Goal: Task Accomplishment & Management: Manage account settings

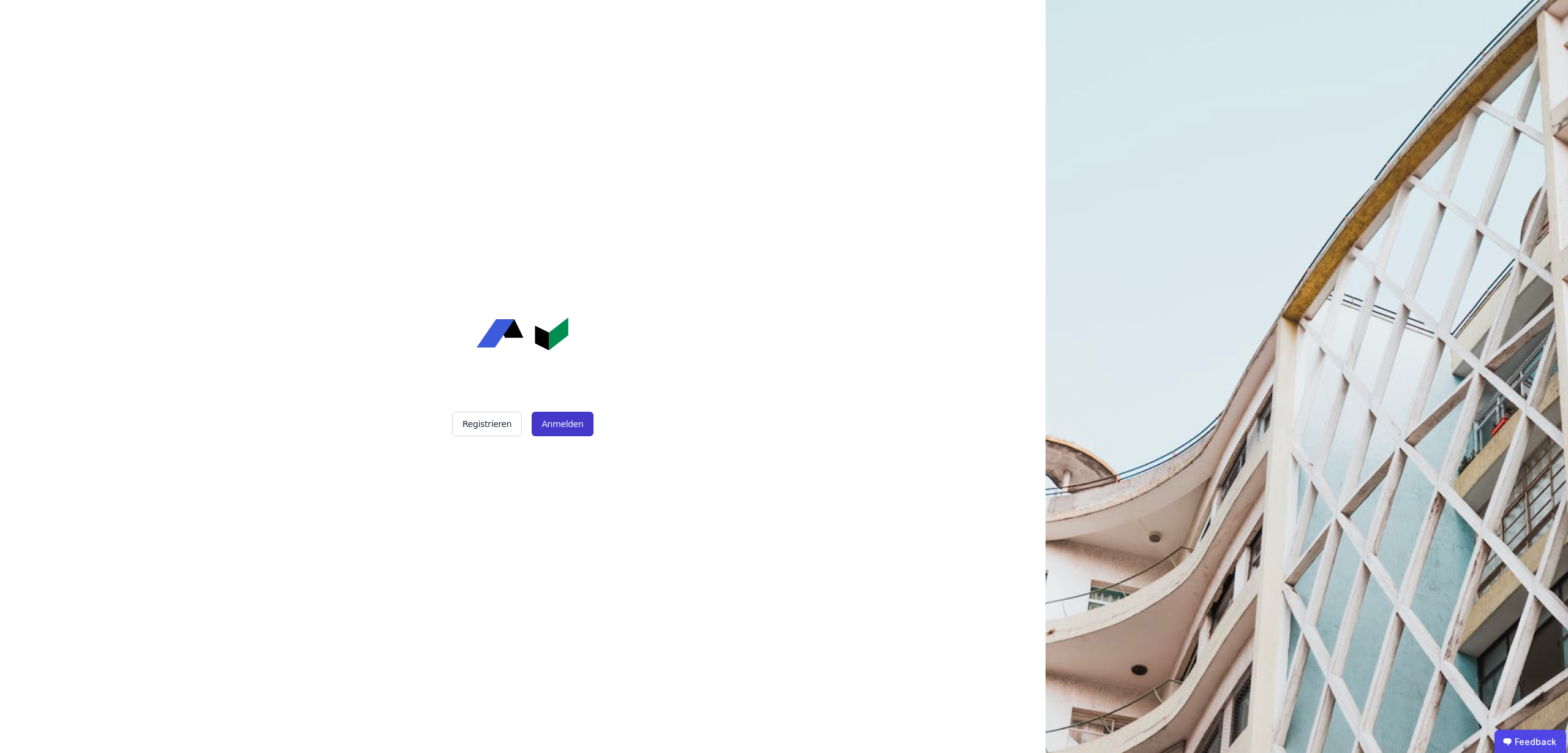
click at [566, 422] on button "Anmelden" at bounding box center [562, 424] width 61 height 25
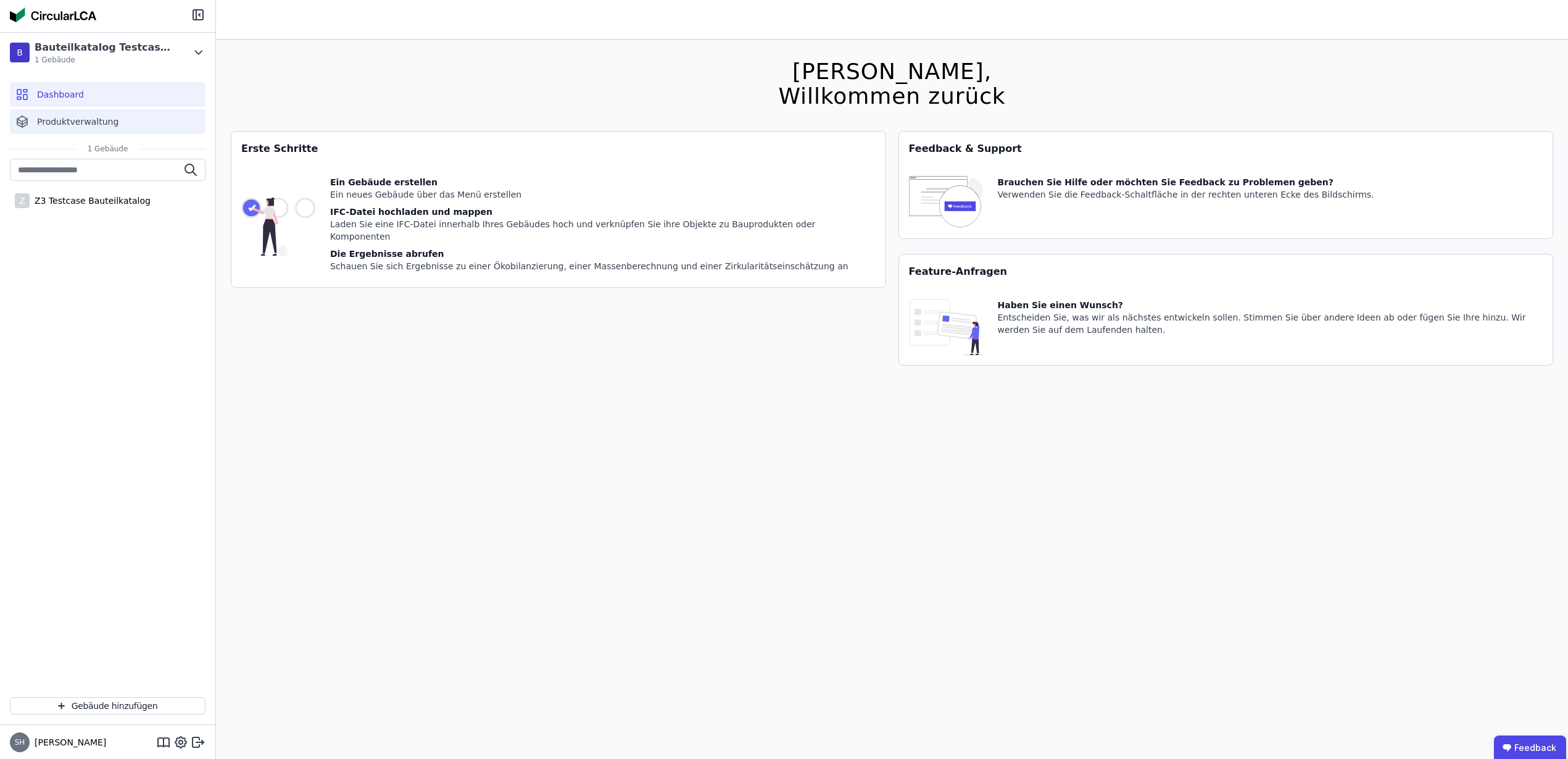
click at [115, 128] on div "Produktverwaltung" at bounding box center [107, 122] width 196 height 25
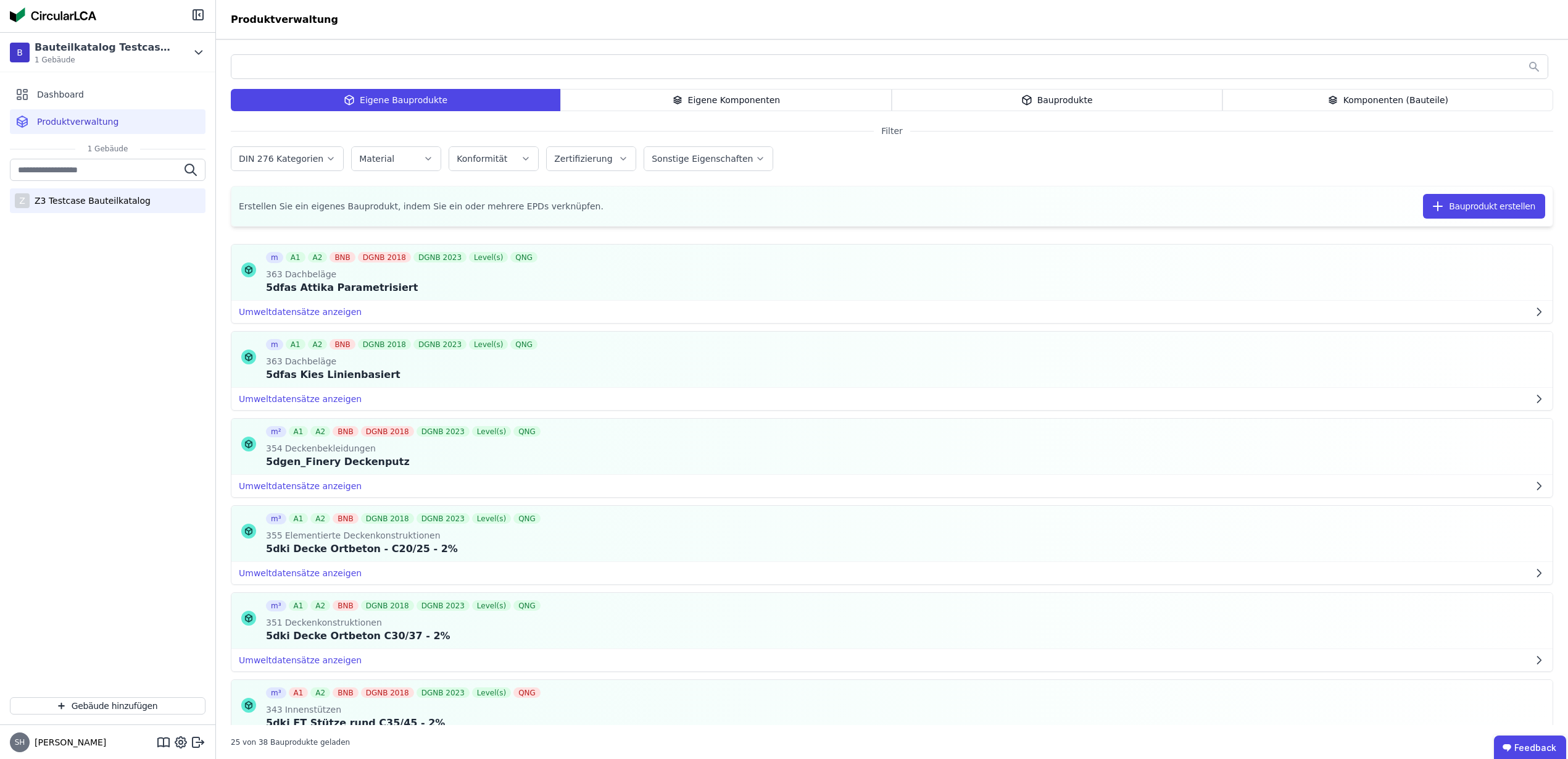
click at [83, 193] on div "Z Z3 Testcase Bauteilkatalog" at bounding box center [107, 201] width 196 height 25
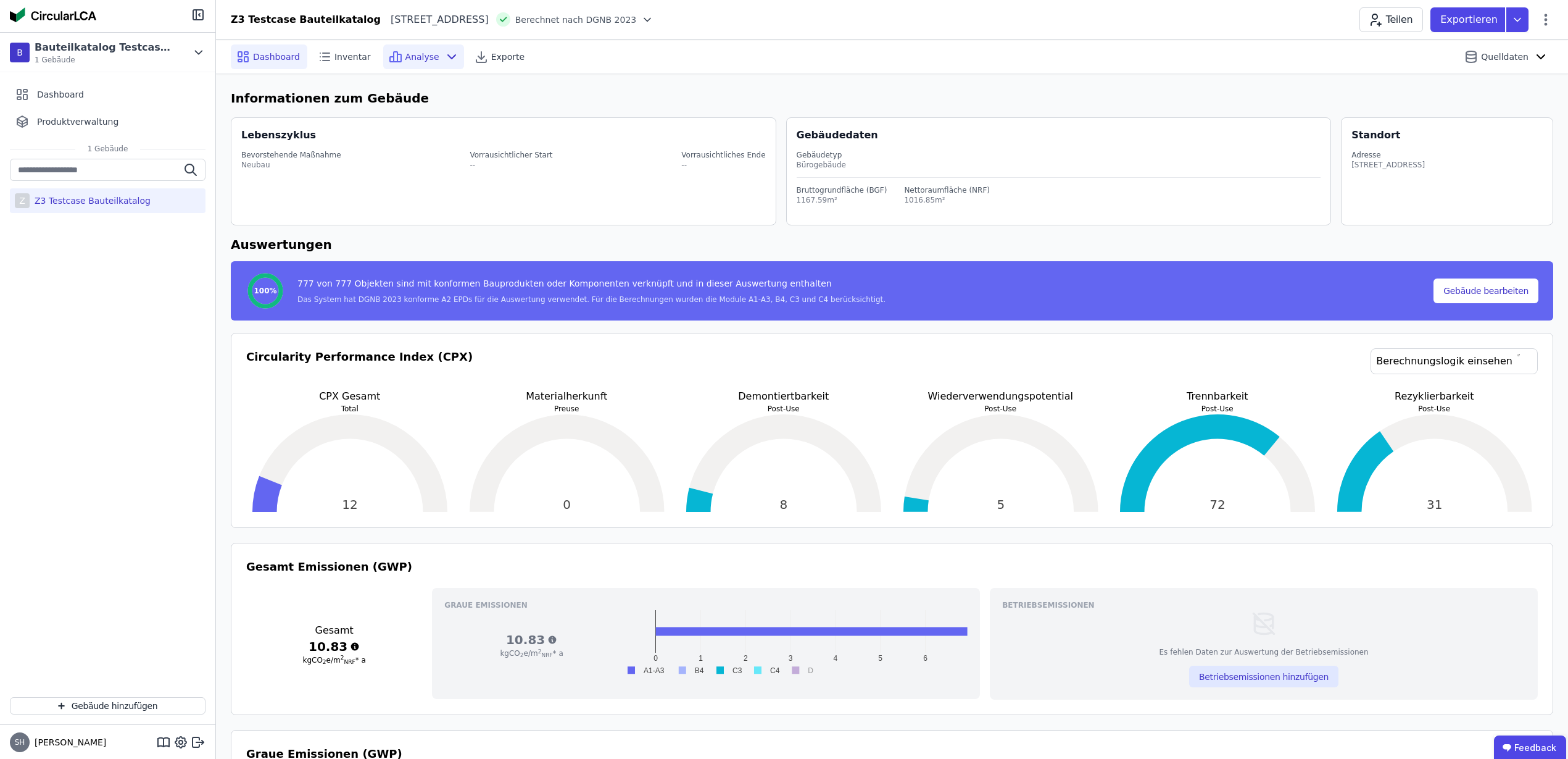
click at [444, 57] on icon at bounding box center [452, 57] width 15 height 15
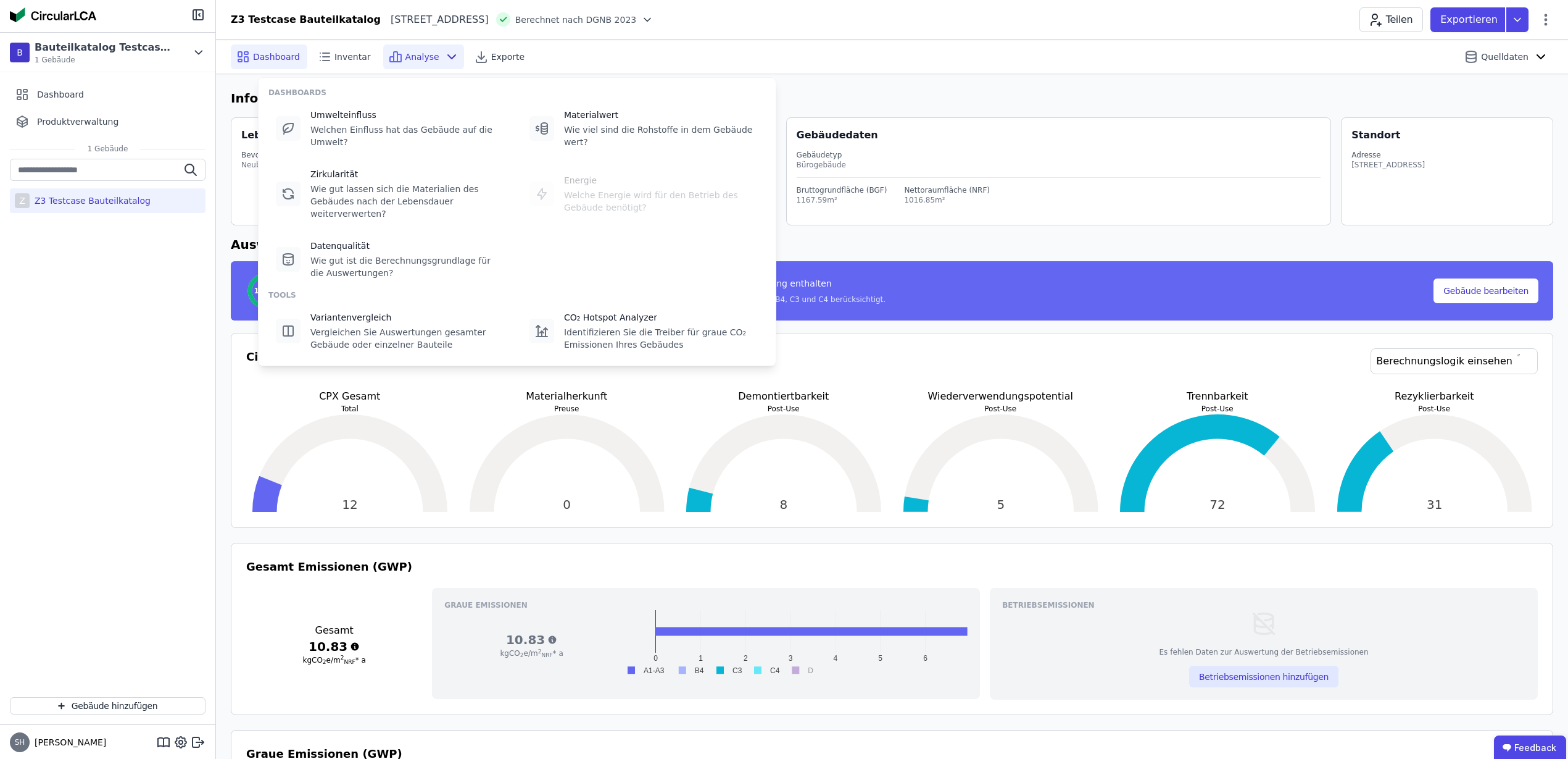
click at [444, 57] on icon at bounding box center [452, 57] width 15 height 15
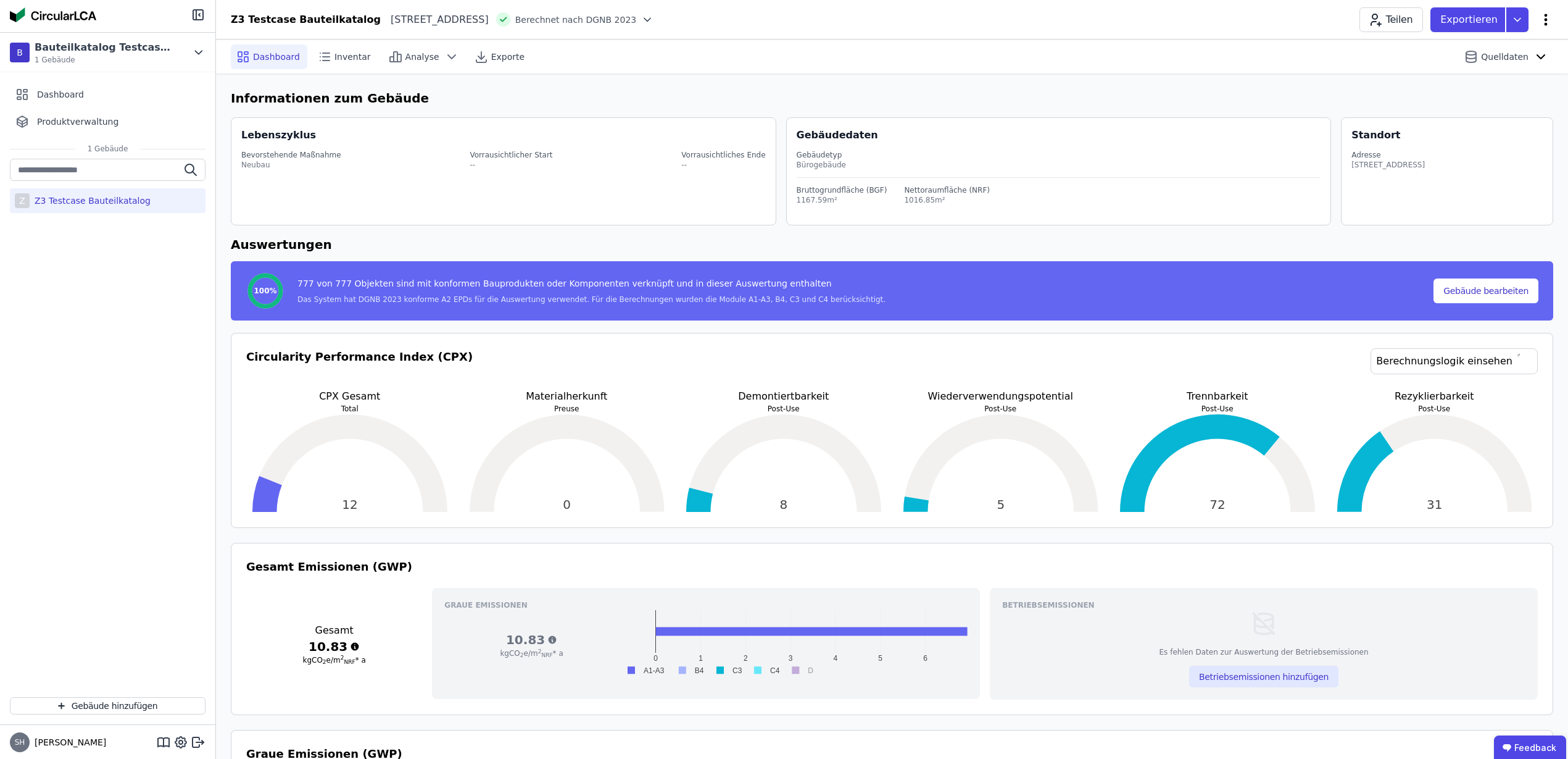
click at [1552, 20] on icon at bounding box center [1546, 20] width 15 height 15
click at [1495, 96] on span "Energie im Betrieb (B6)" at bounding box center [1493, 99] width 99 height 25
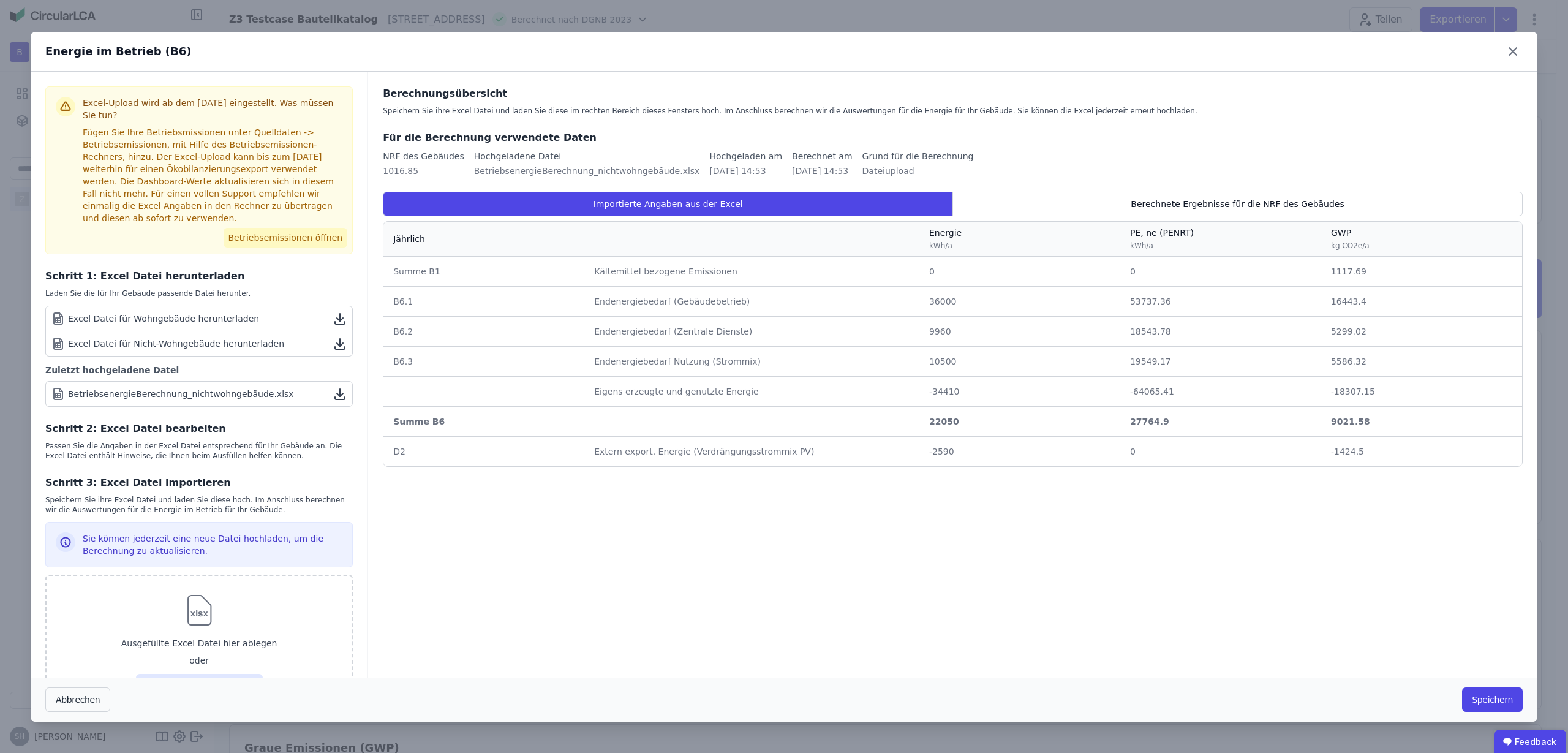
click at [282, 238] on button "Betriebsemissionen öffnen" at bounding box center [285, 238] width 124 height 20
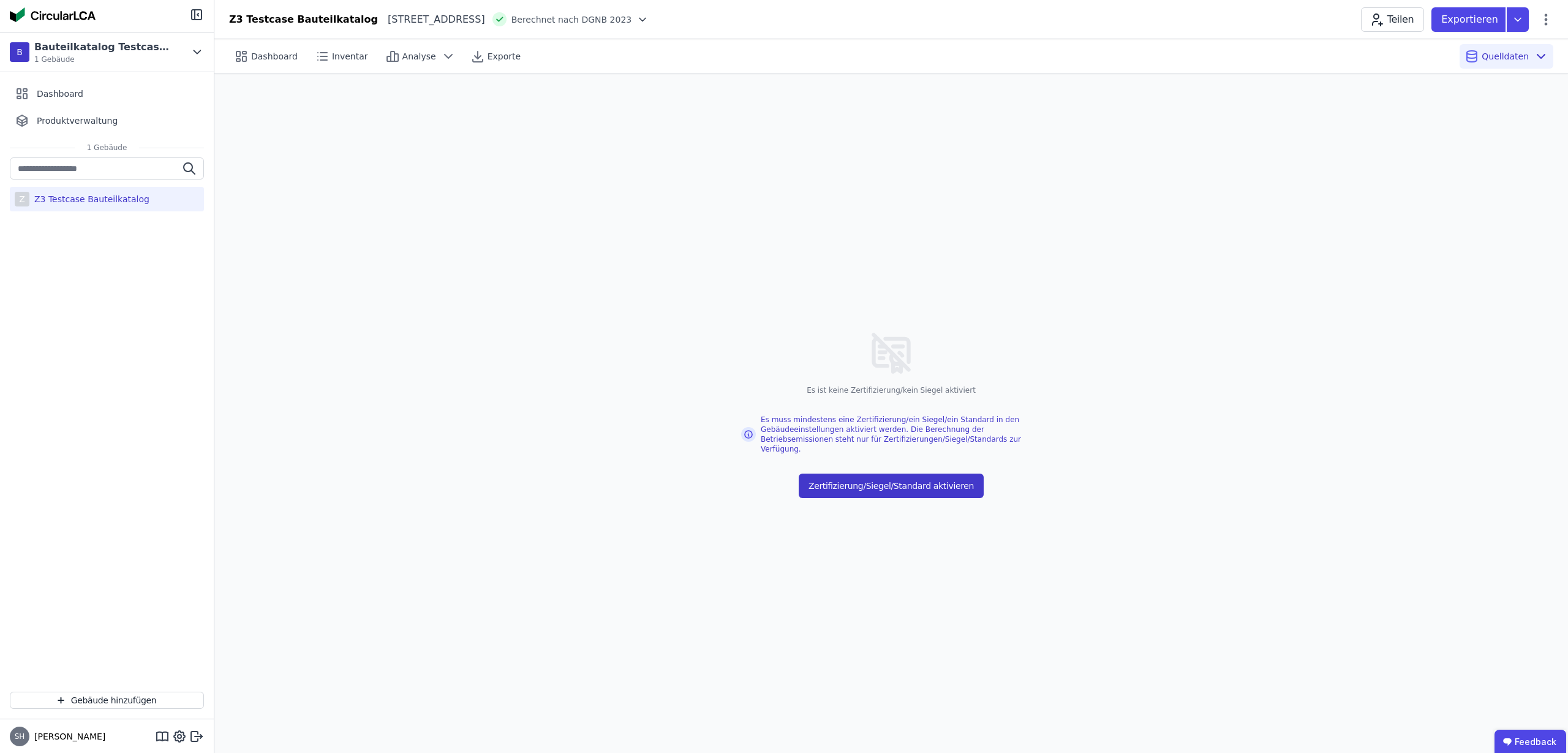
click at [936, 486] on button "Zertifizierung/Siegel/Standard aktivieren" at bounding box center [891, 486] width 185 height 25
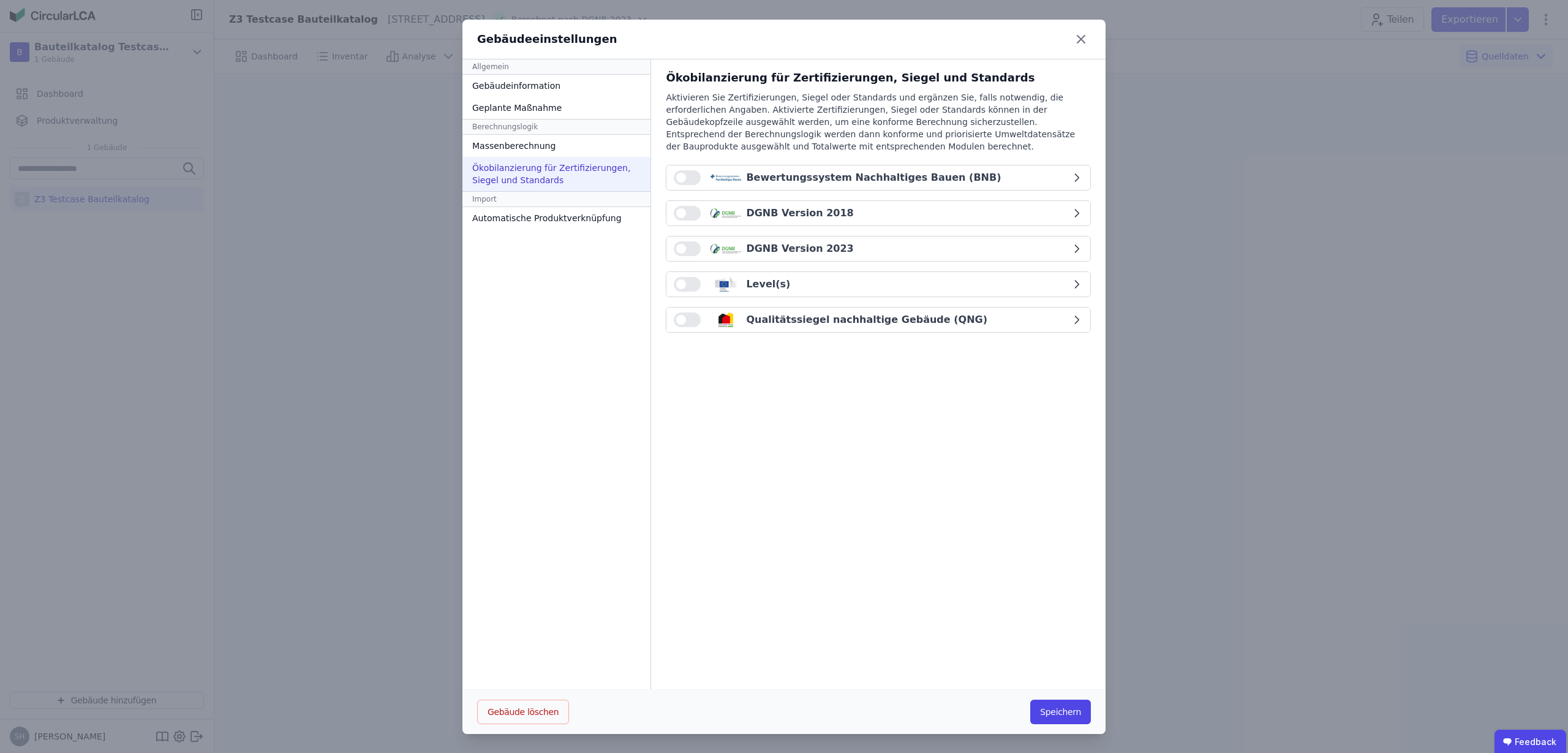
click at [690, 310] on button "Qualitätssiegel nachhaltige Gebäude (QNG)" at bounding box center [878, 320] width 424 height 25
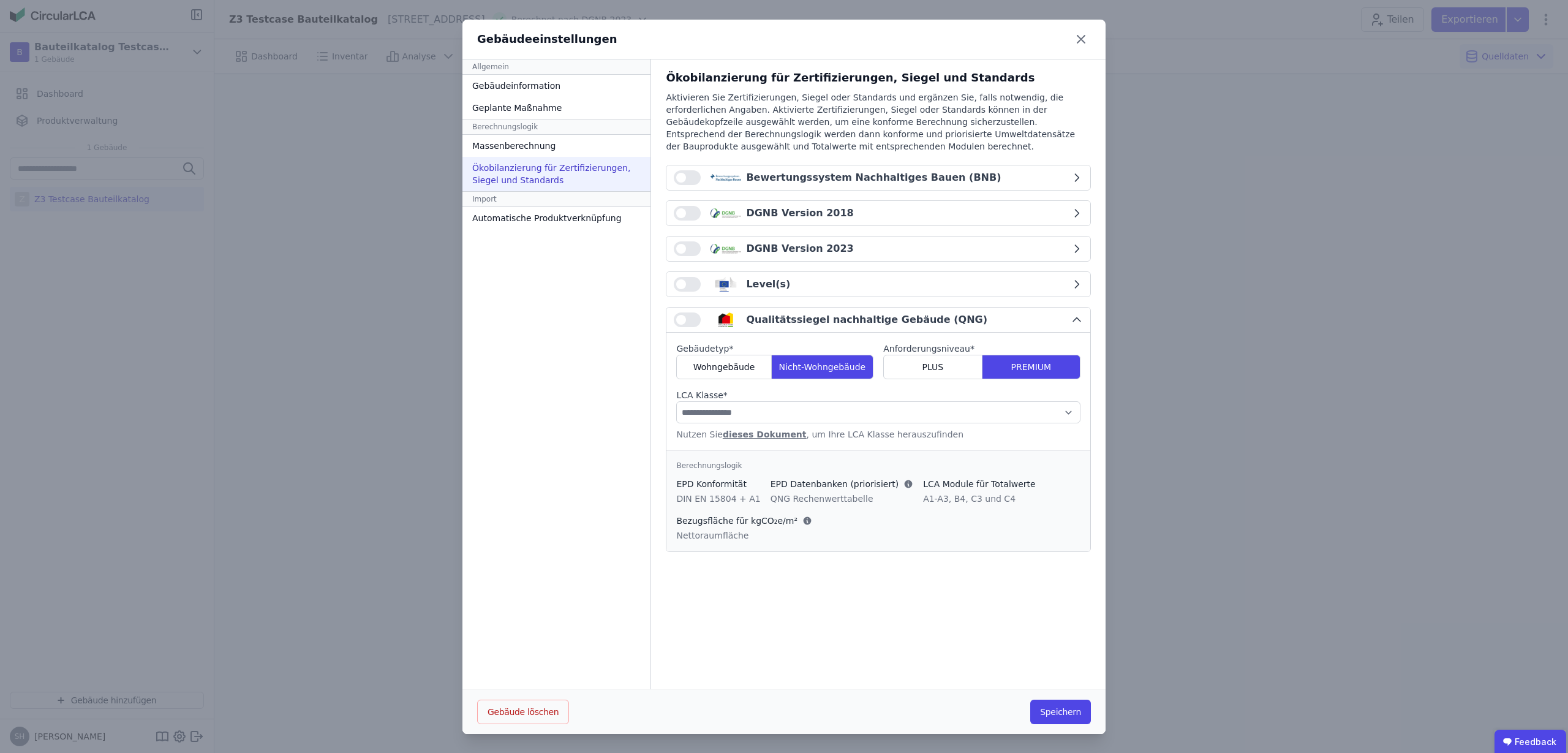
click at [680, 323] on button "button" at bounding box center [687, 320] width 27 height 15
click at [1064, 417] on select "**********" at bounding box center [878, 412] width 404 height 22
click at [1082, 38] on icon at bounding box center [1081, 39] width 20 height 20
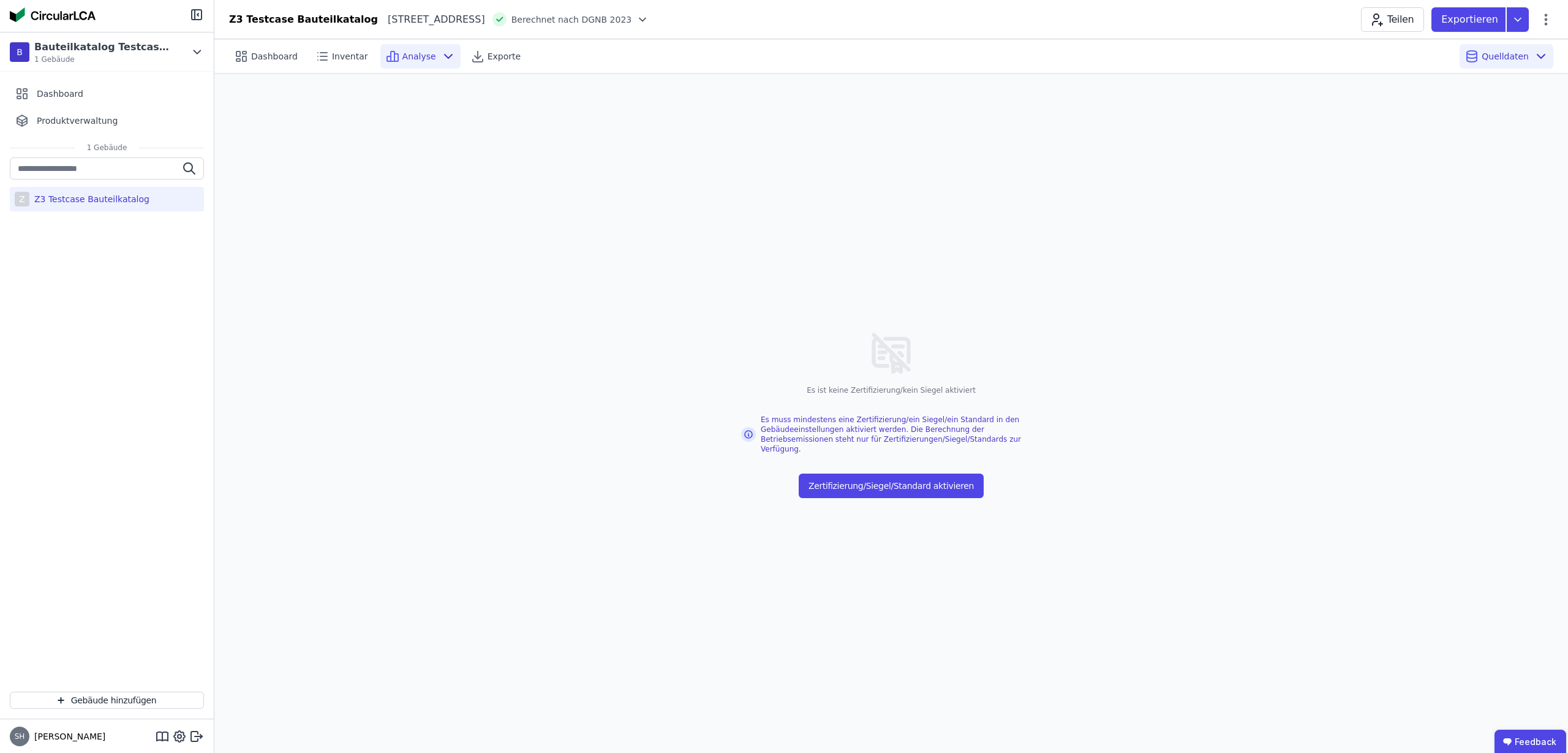
click at [428, 63] on div "Analyse" at bounding box center [420, 56] width 80 height 25
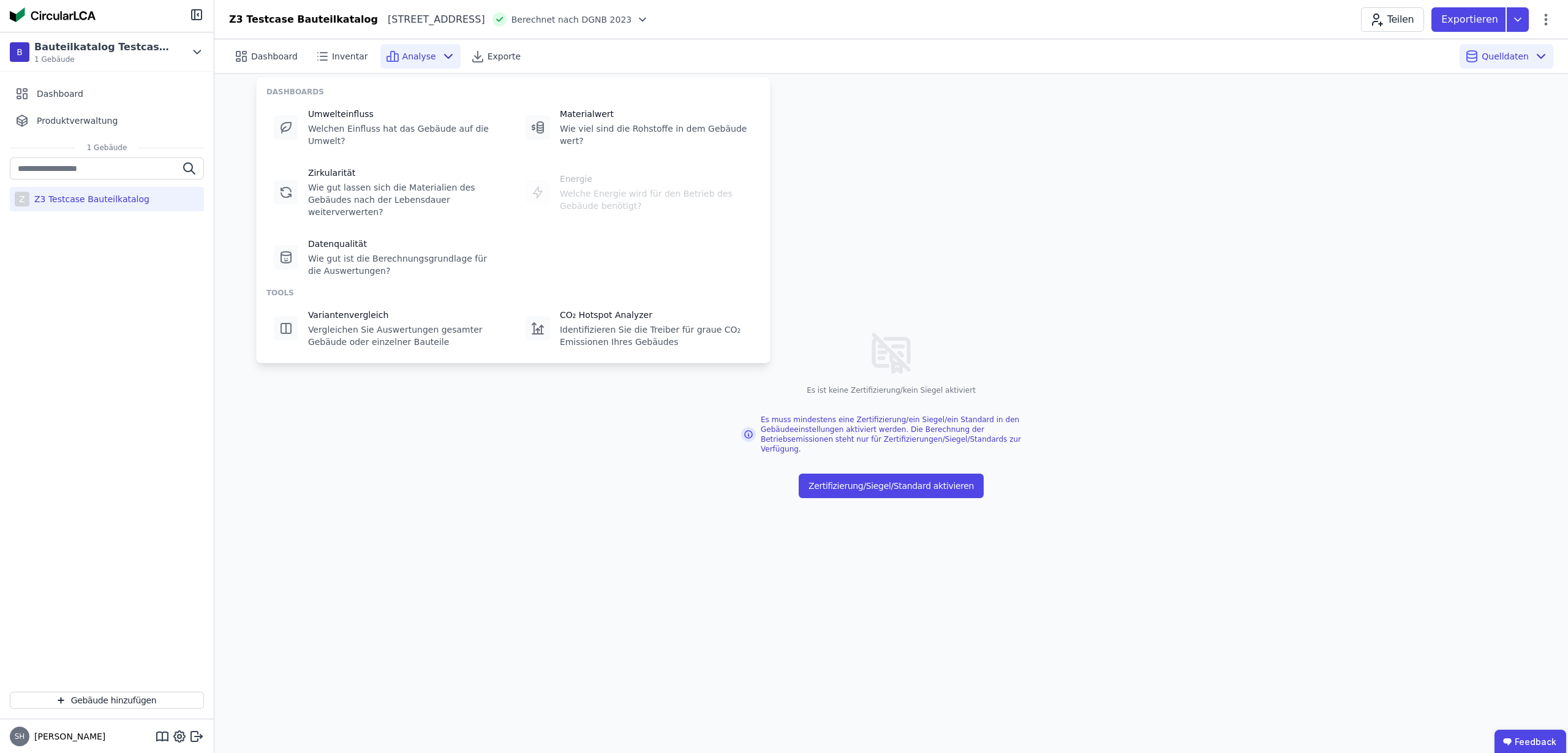
click at [1043, 214] on div "Es ist keine Zertifizierung/kein Siegel aktiviert Es muss mindestens eine Zerti…" at bounding box center [891, 413] width 1354 height 679
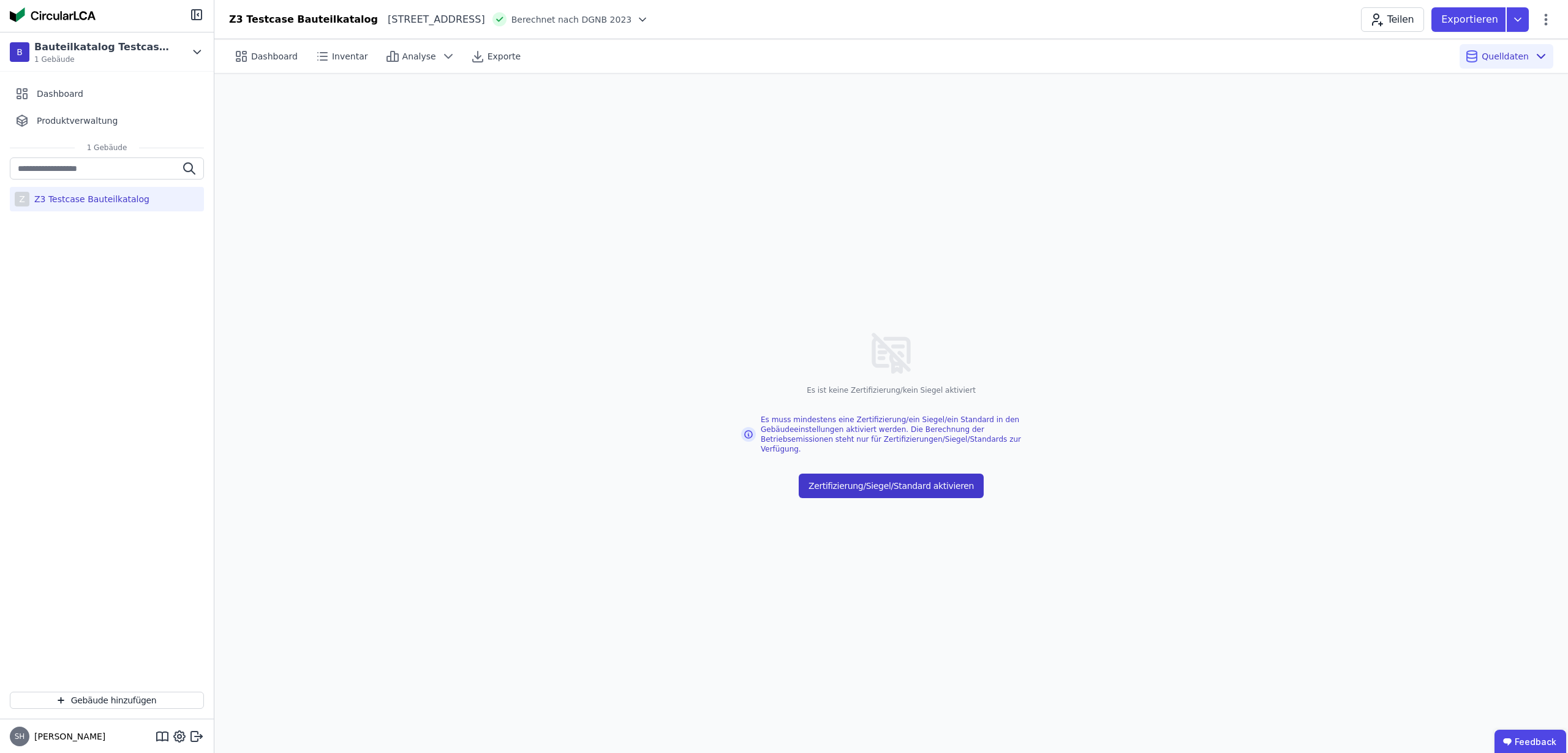
click at [887, 486] on button "Zertifizierung/Siegel/Standard aktivieren" at bounding box center [891, 486] width 185 height 25
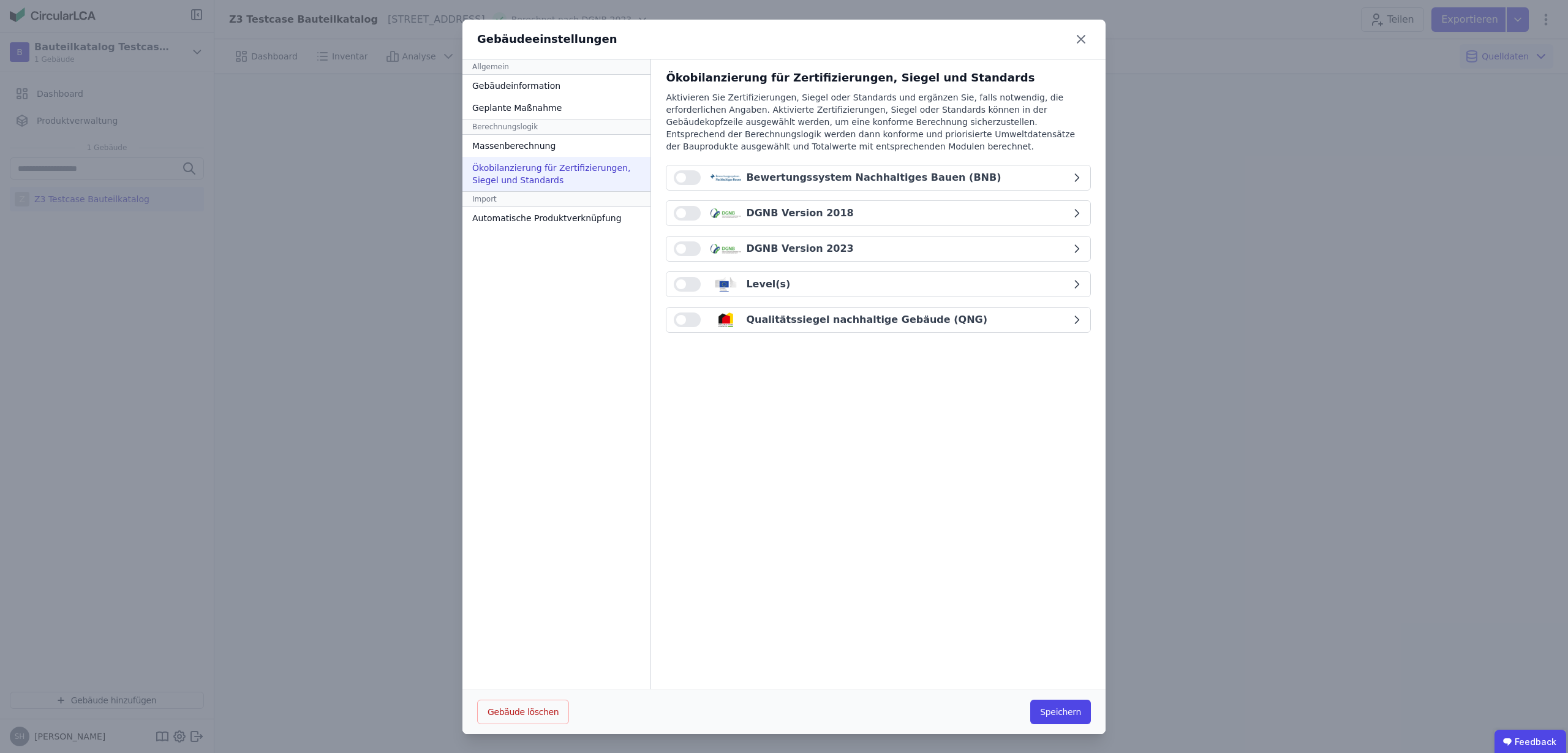
click at [681, 322] on button "button" at bounding box center [687, 320] width 27 height 15
click at [1056, 716] on button "Speichern" at bounding box center [1061, 712] width 61 height 25
click at [538, 164] on div "Ökobilanzierung für Zertifizierungen, Siegel und Standards" at bounding box center [561, 174] width 197 height 34
click at [1048, 321] on div "Qualitätssiegel nachhaltige Gebäude (QNG)" at bounding box center [876, 319] width 388 height 15
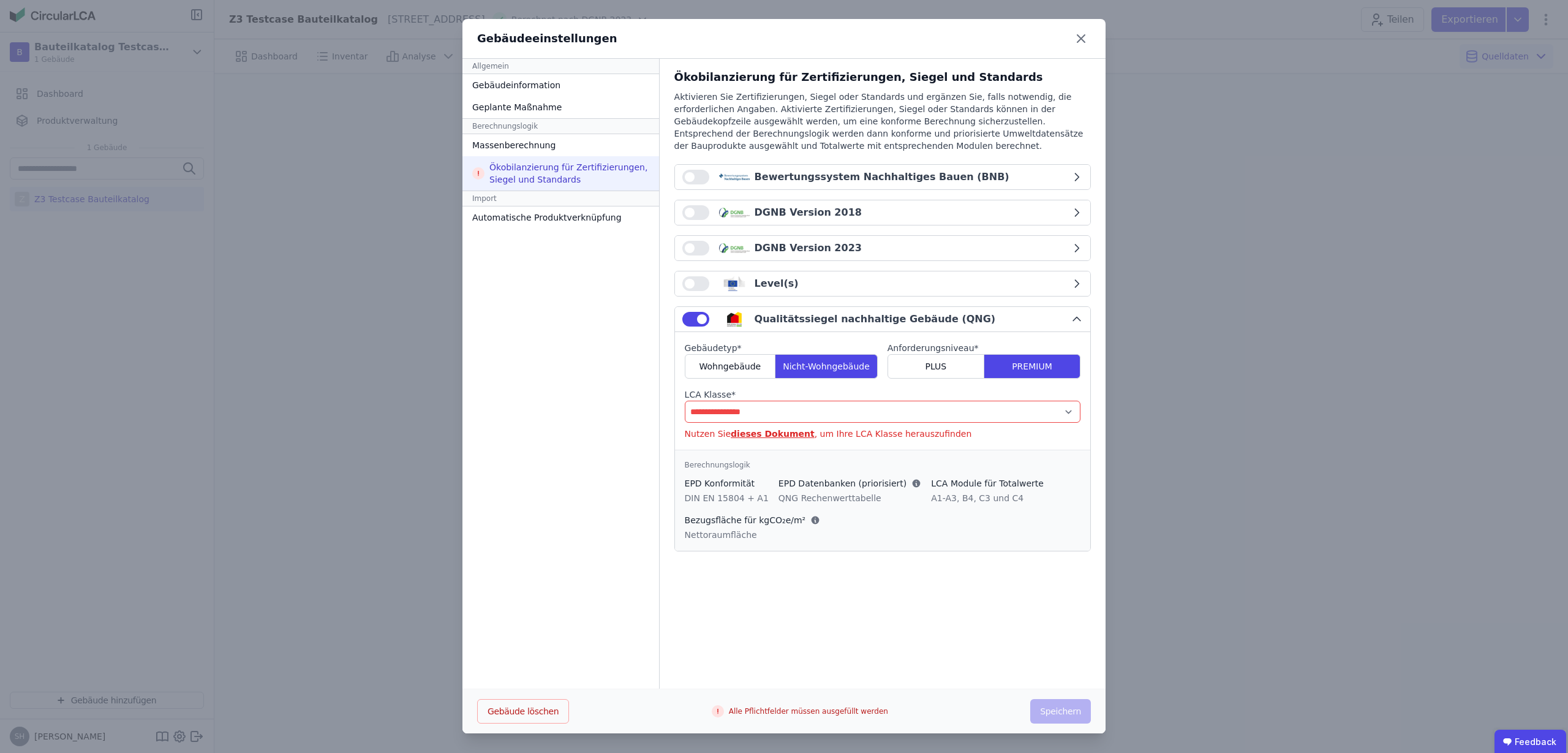
click at [1074, 412] on select "**********" at bounding box center [883, 412] width 396 height 22
select select "*"
click at [685, 401] on select "**********" at bounding box center [883, 412] width 396 height 22
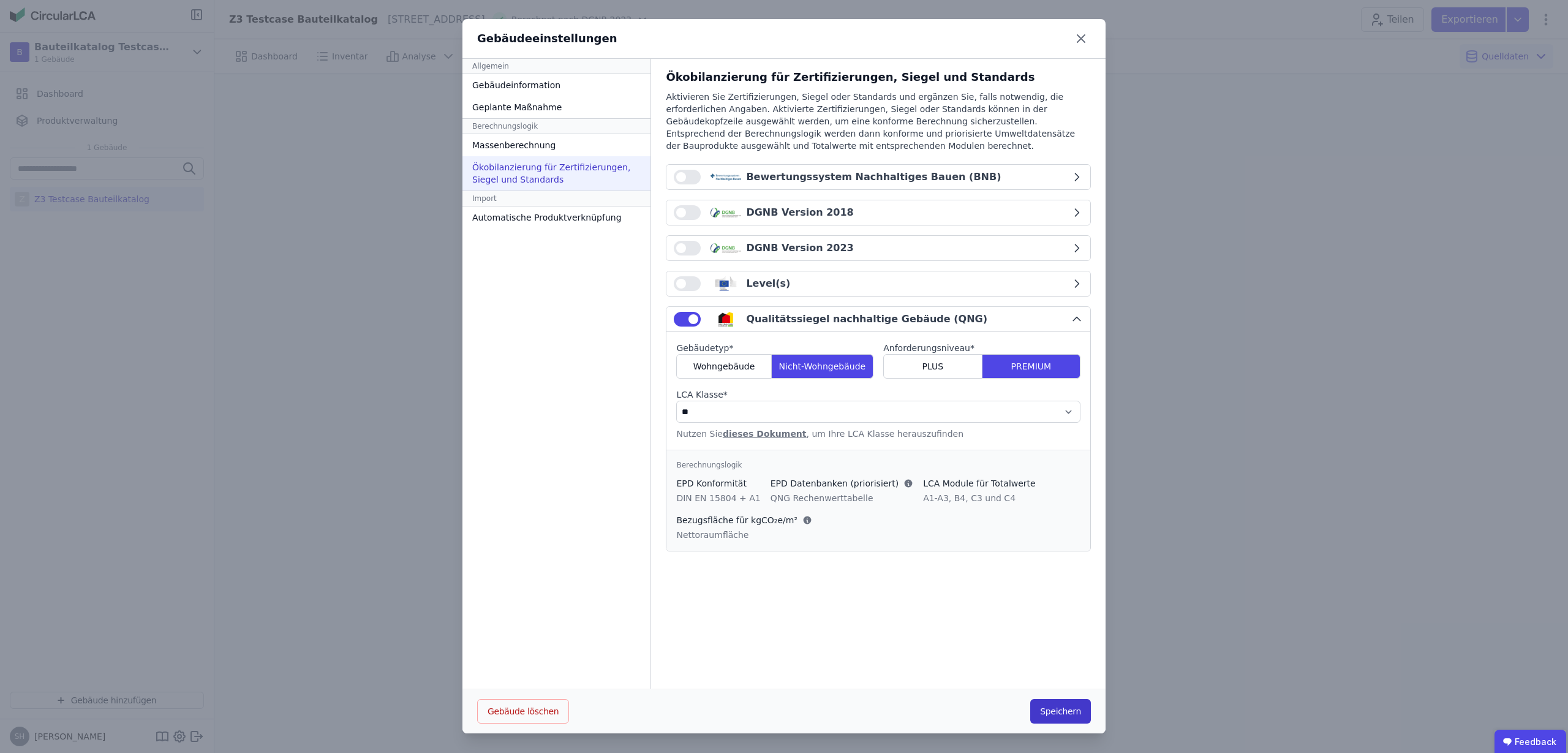
click at [1068, 710] on button "Speichern" at bounding box center [1061, 711] width 61 height 25
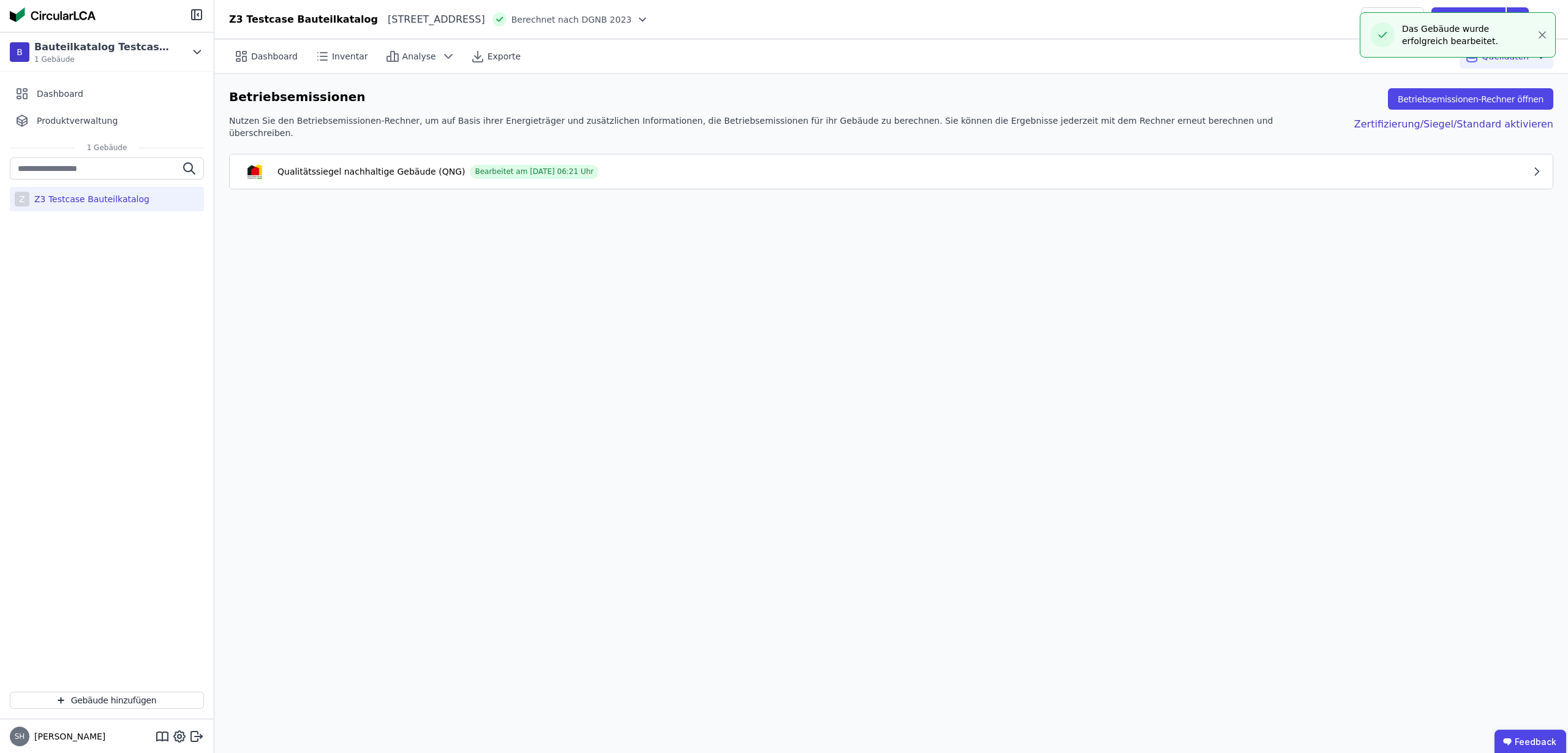
click at [357, 166] on div "Qualitätssiegel nachhaltige Gebäude (QNG)" at bounding box center [371, 172] width 187 height 12
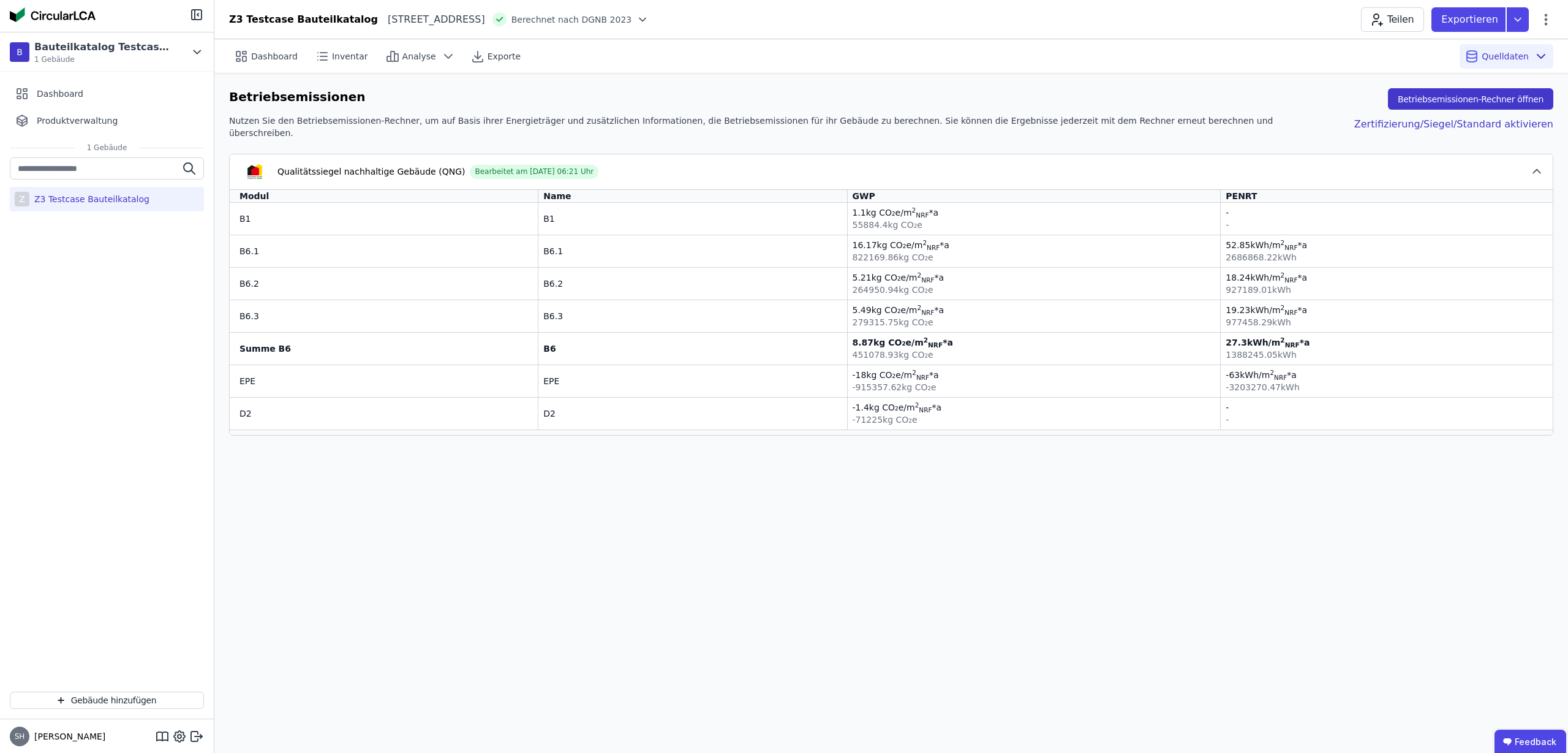
click at [1459, 104] on button "Betriebsemissionen-Rechner öffnen" at bounding box center [1471, 99] width 166 height 22
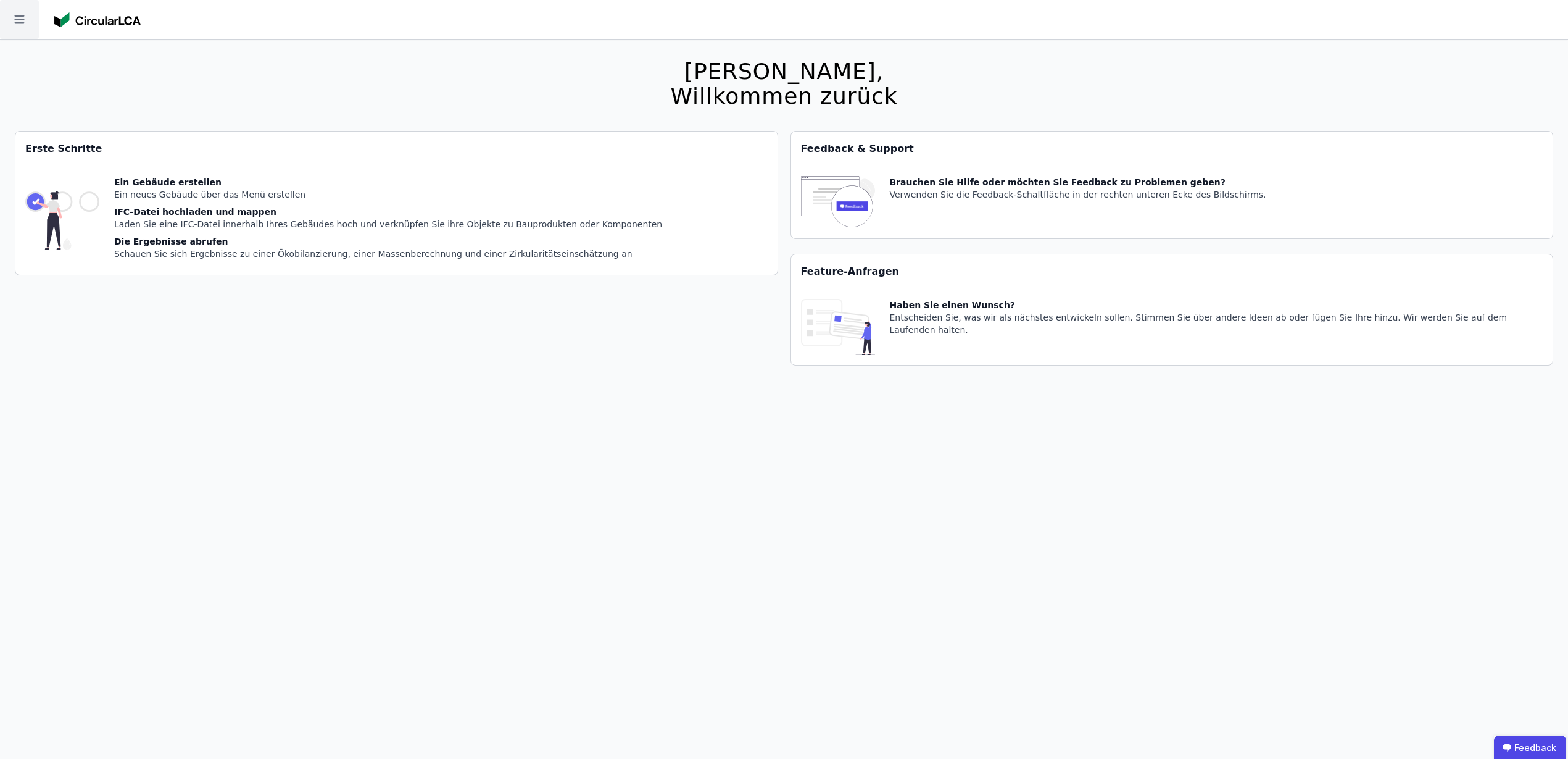
click at [21, 19] on icon at bounding box center [19, 20] width 10 height 9
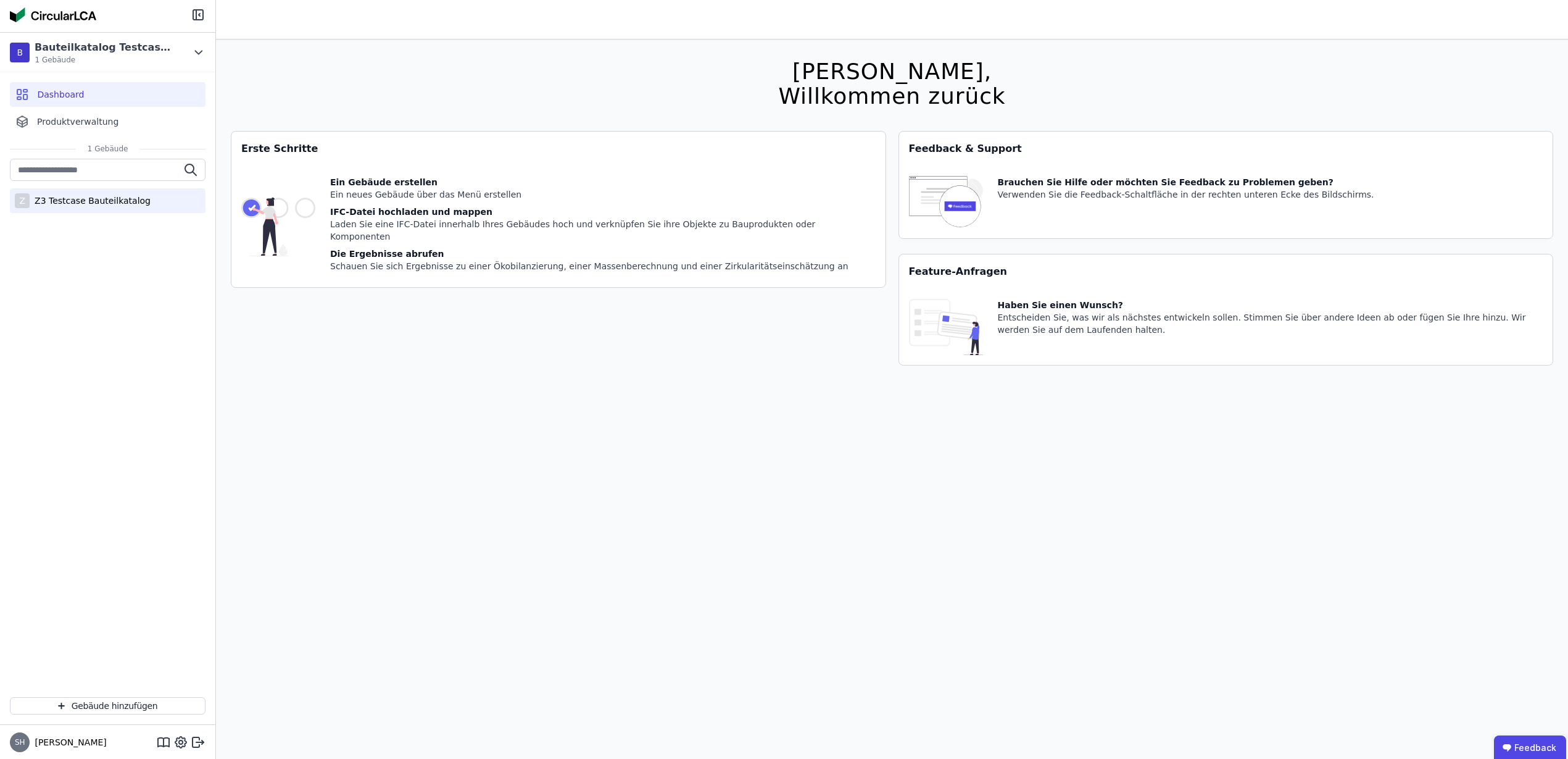
click at [97, 199] on div "Z3 Testcase Bauteilkatalog" at bounding box center [90, 201] width 121 height 13
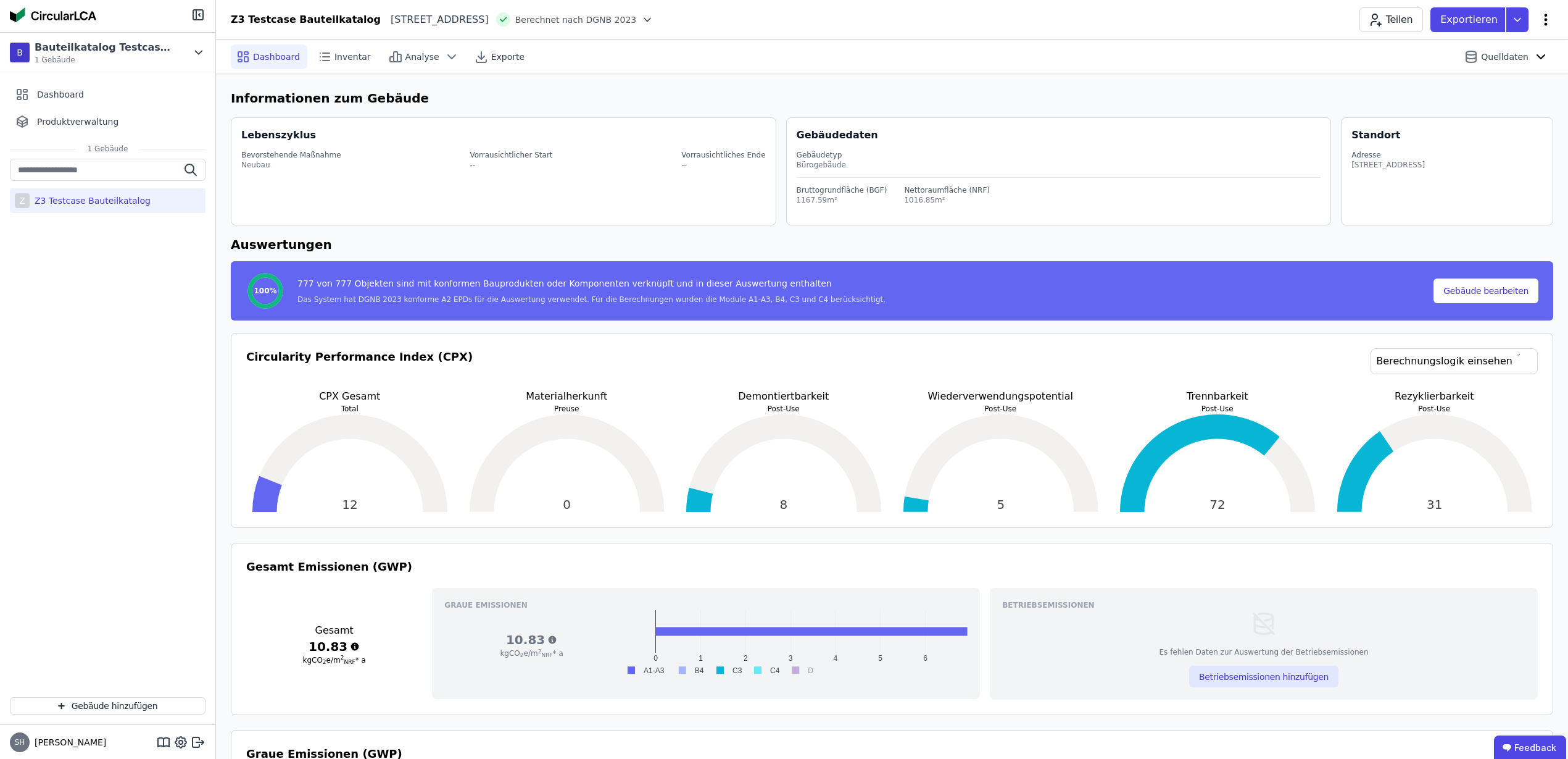
click at [1542, 25] on icon at bounding box center [1546, 20] width 15 height 15
click at [1486, 87] on span "Energie im Betrieb (B6)" at bounding box center [1493, 99] width 99 height 25
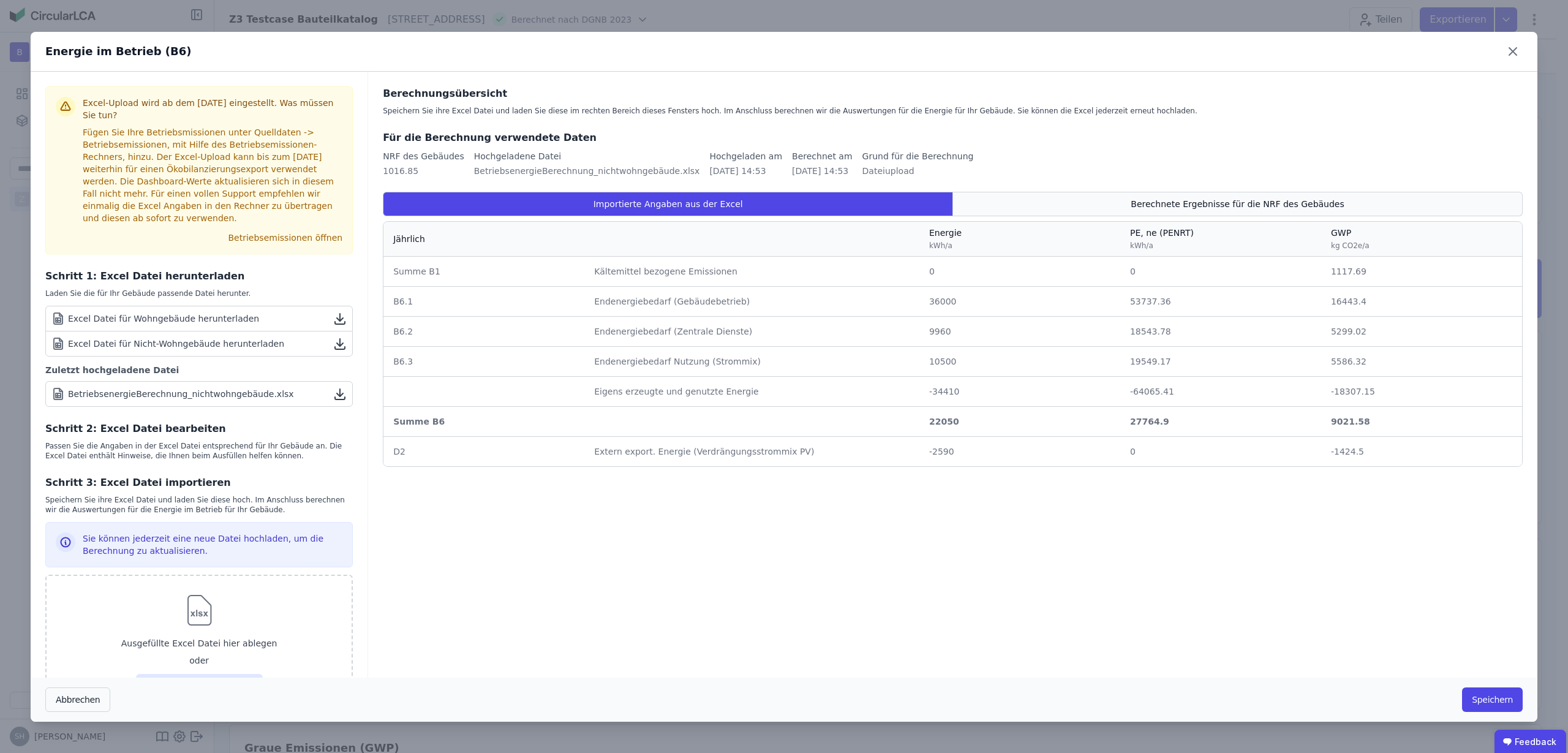
click at [1216, 205] on span "Berechnete Ergebnisse für die NRF des Gebäudes" at bounding box center [1237, 204] width 213 height 12
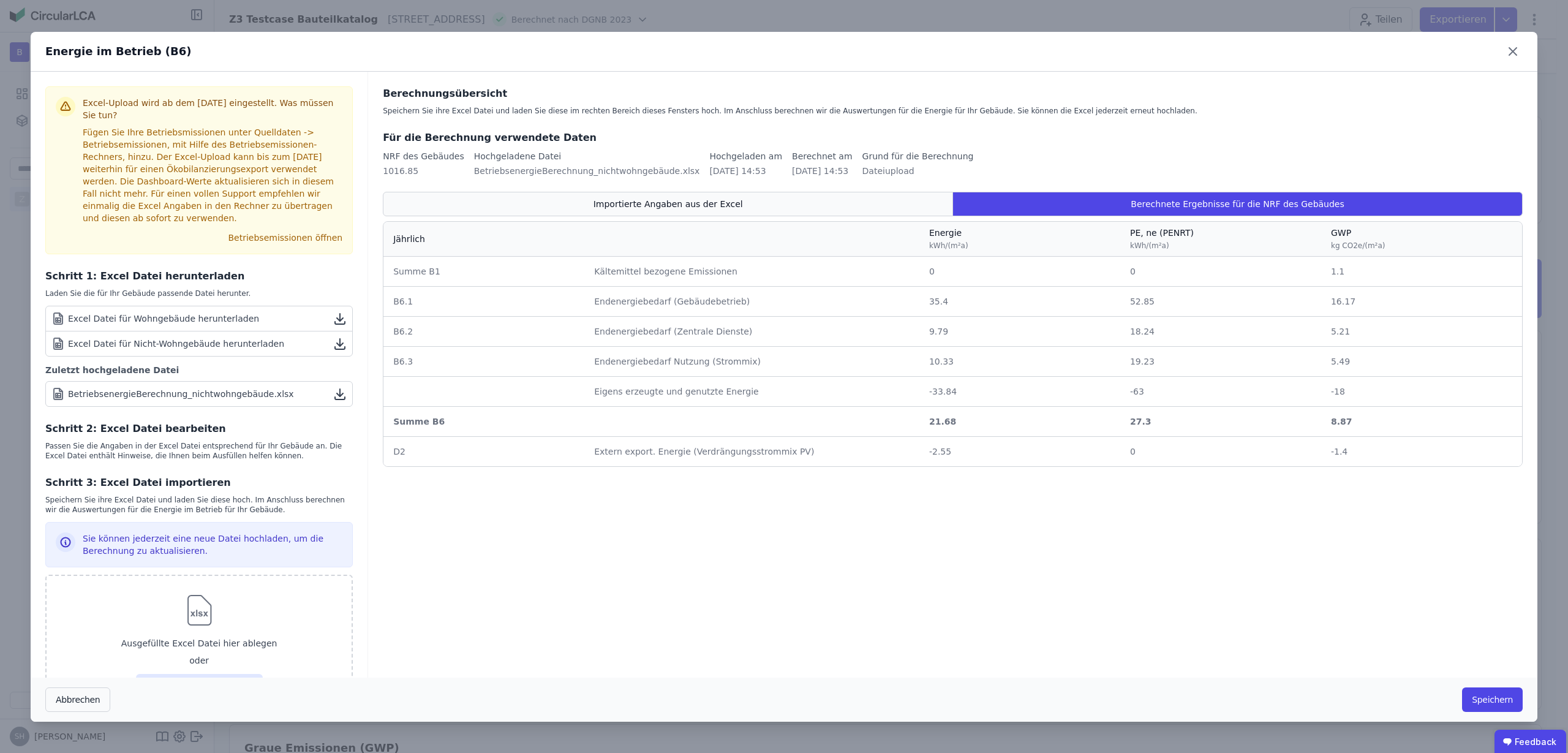
click at [870, 197] on div "Importierte Angaben aus der Excel" at bounding box center [667, 204] width 570 height 25
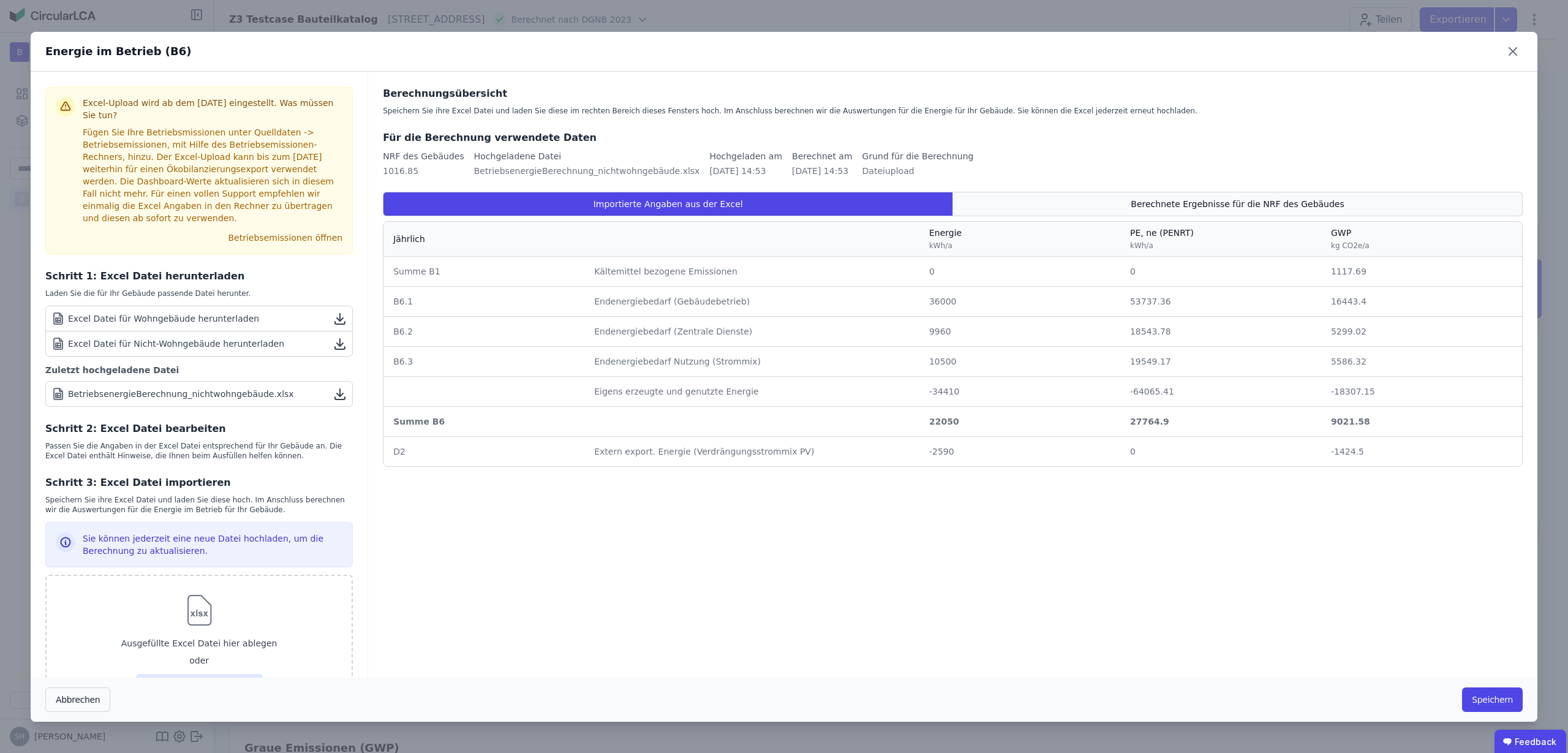
click at [1134, 194] on div "Berechnete Ergebnisse für die NRF des Gebäudes" at bounding box center [1238, 204] width 569 height 25
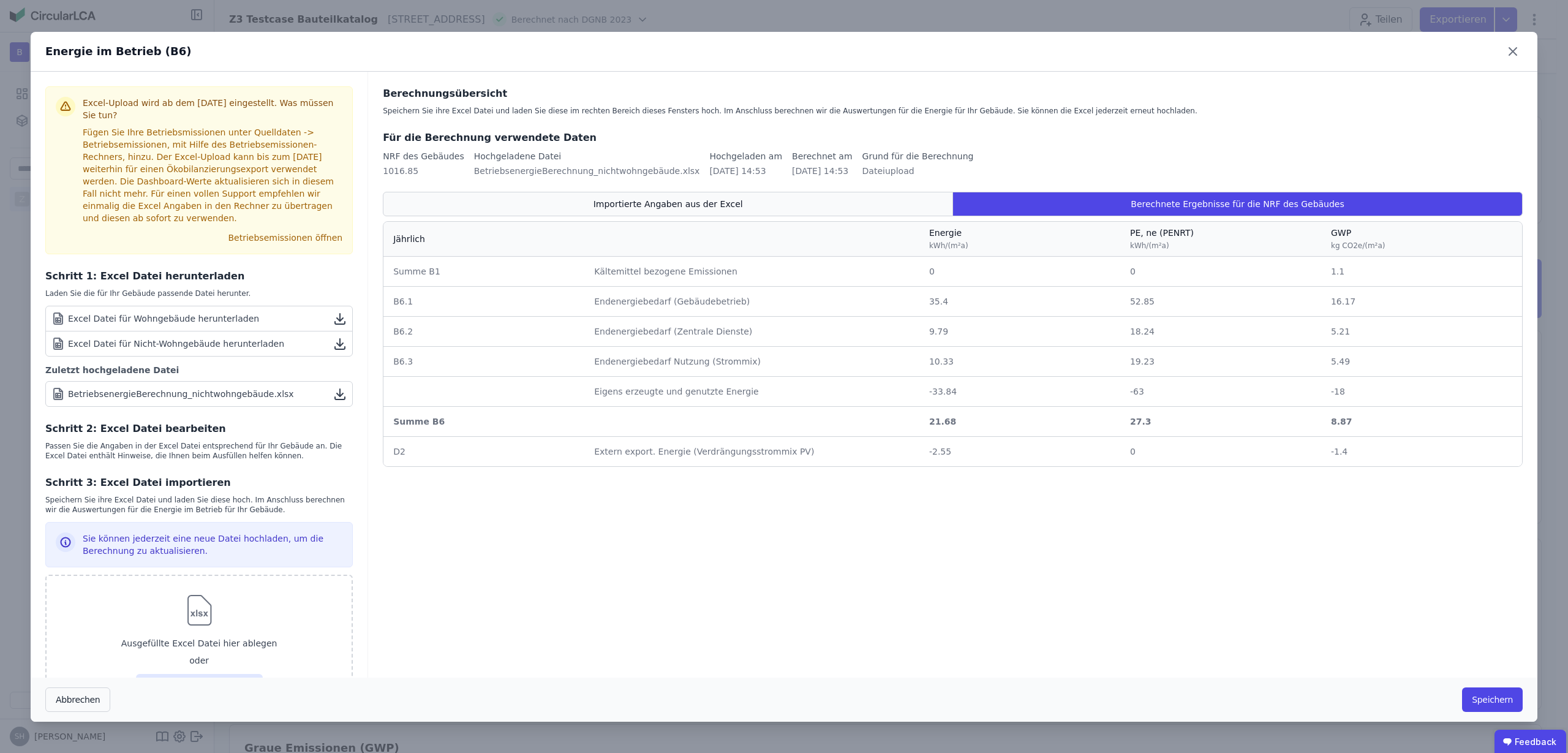
click at [863, 194] on div "Importierte Angaben aus der Excel" at bounding box center [667, 204] width 570 height 25
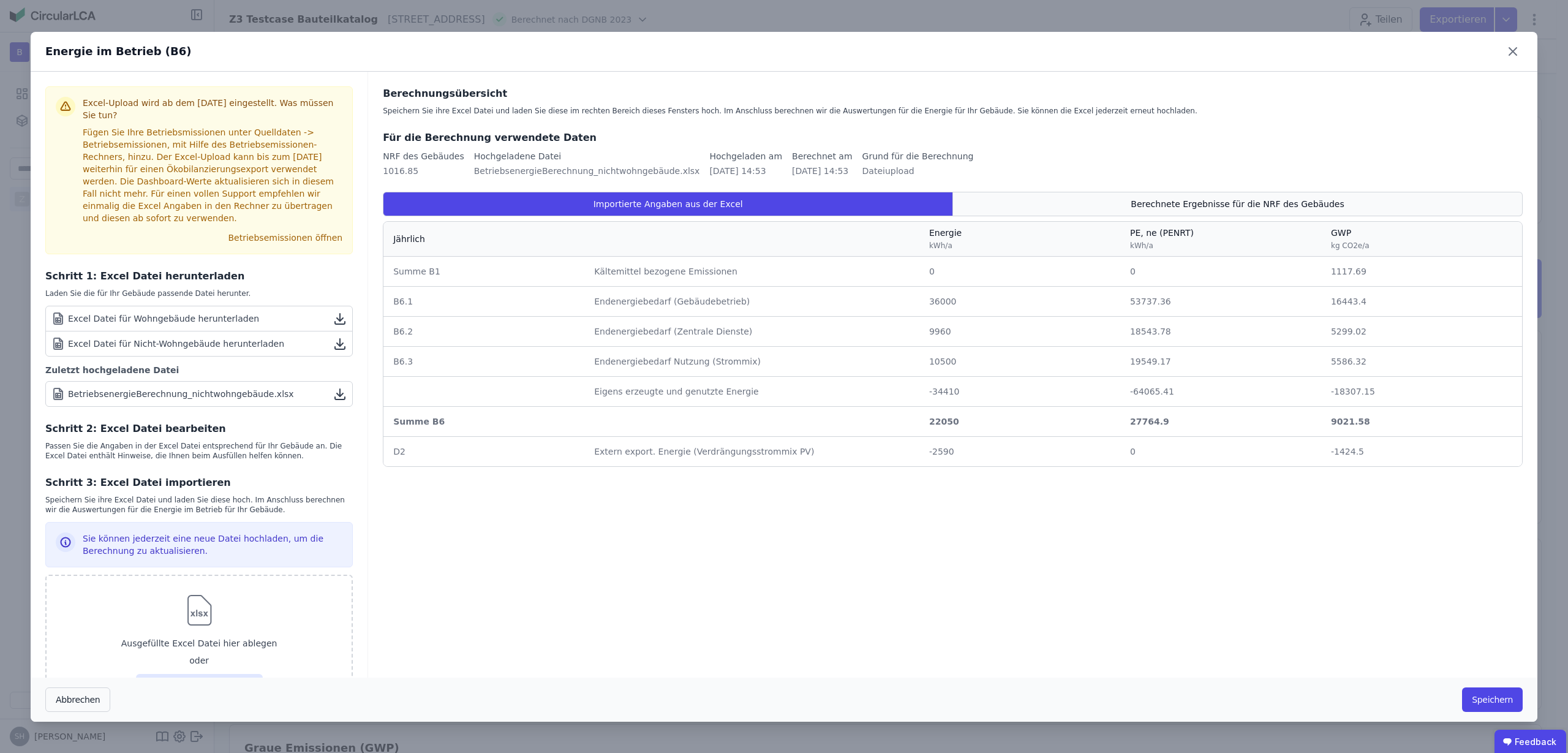
click at [1071, 198] on div "Berechnete Ergebnisse für die NRF des Gebäudes" at bounding box center [1238, 204] width 569 height 25
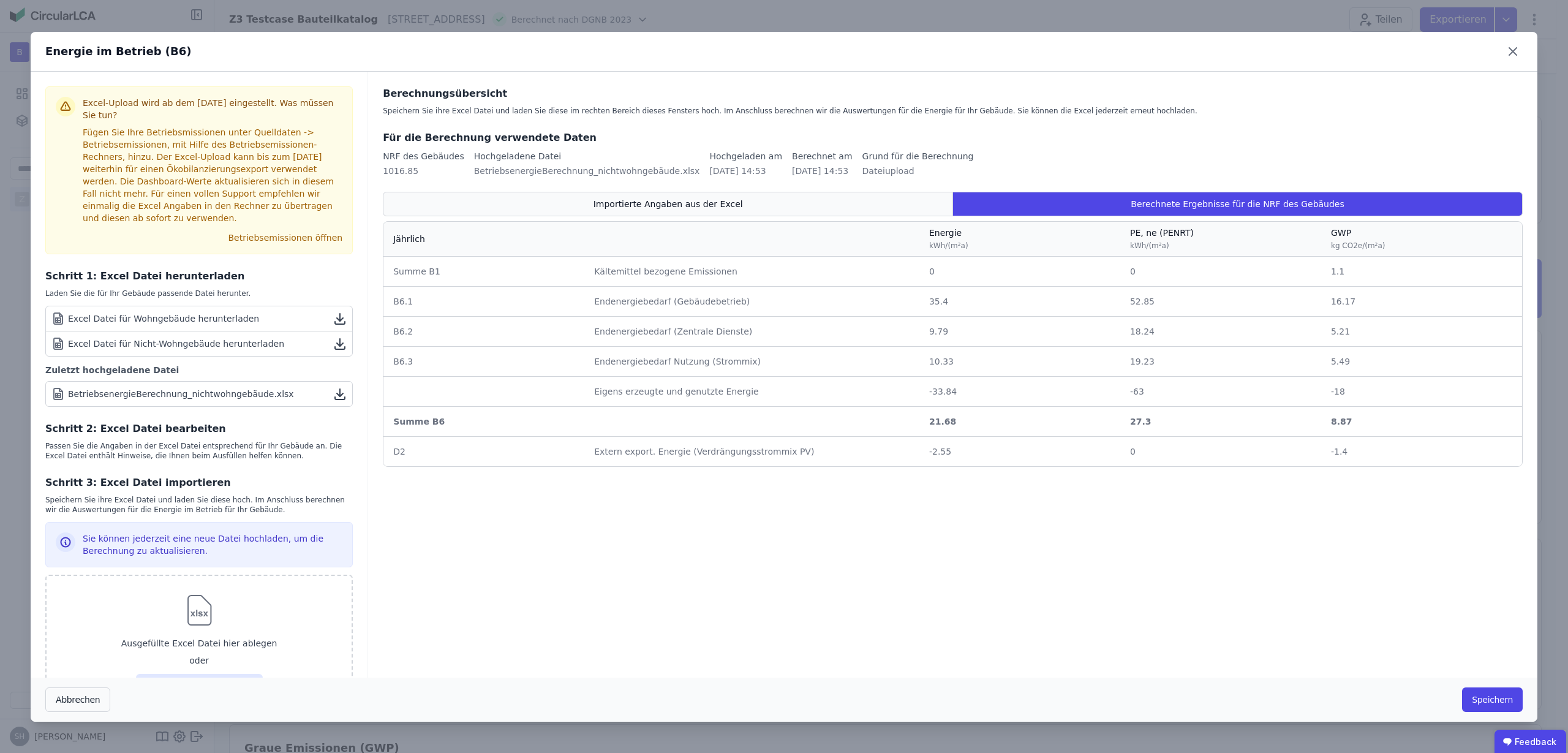
click at [845, 199] on div "Importierte Angaben aus der Excel" at bounding box center [667, 204] width 570 height 25
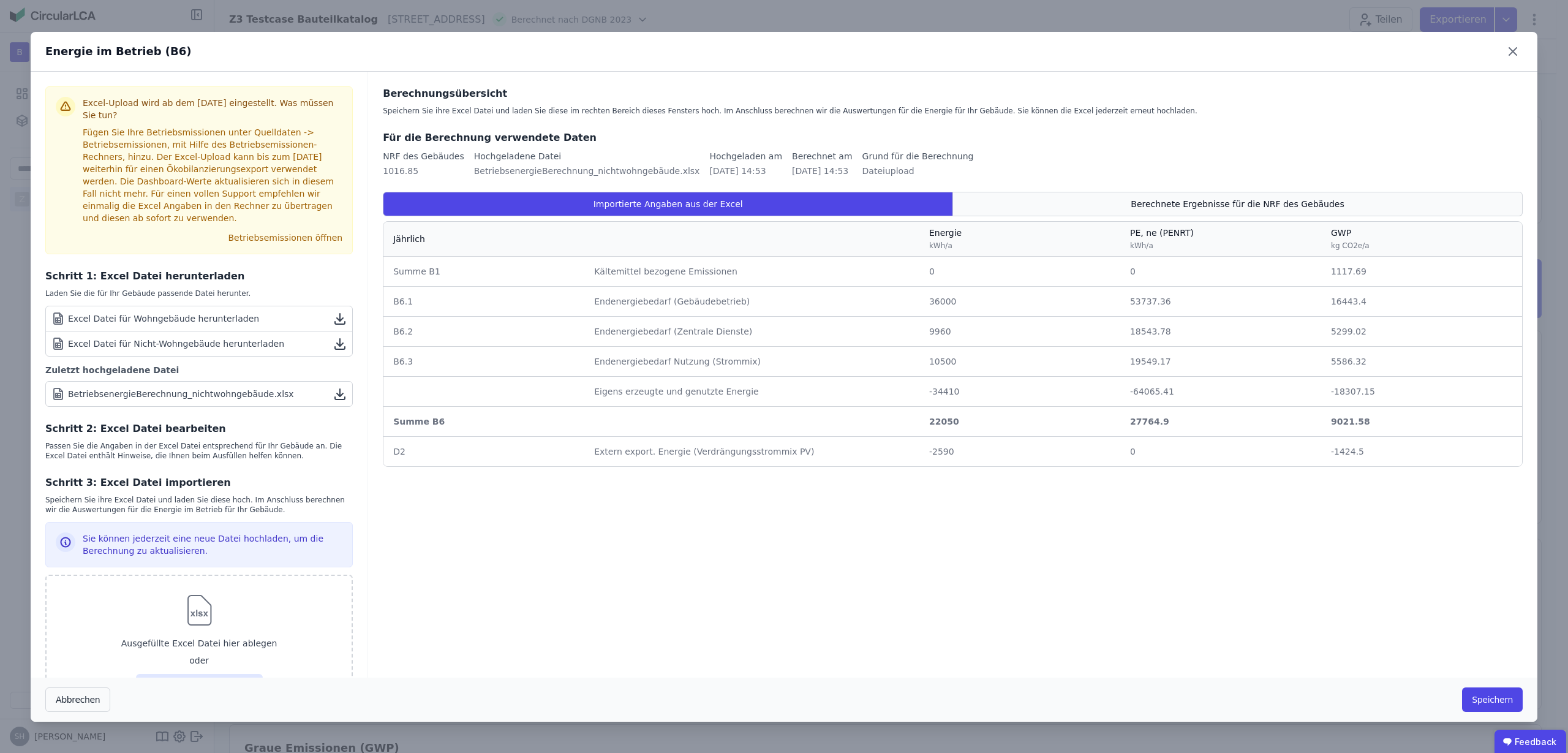
click at [1111, 198] on div "Berechnete Ergebnisse für die NRF des Gebäudes" at bounding box center [1238, 204] width 569 height 25
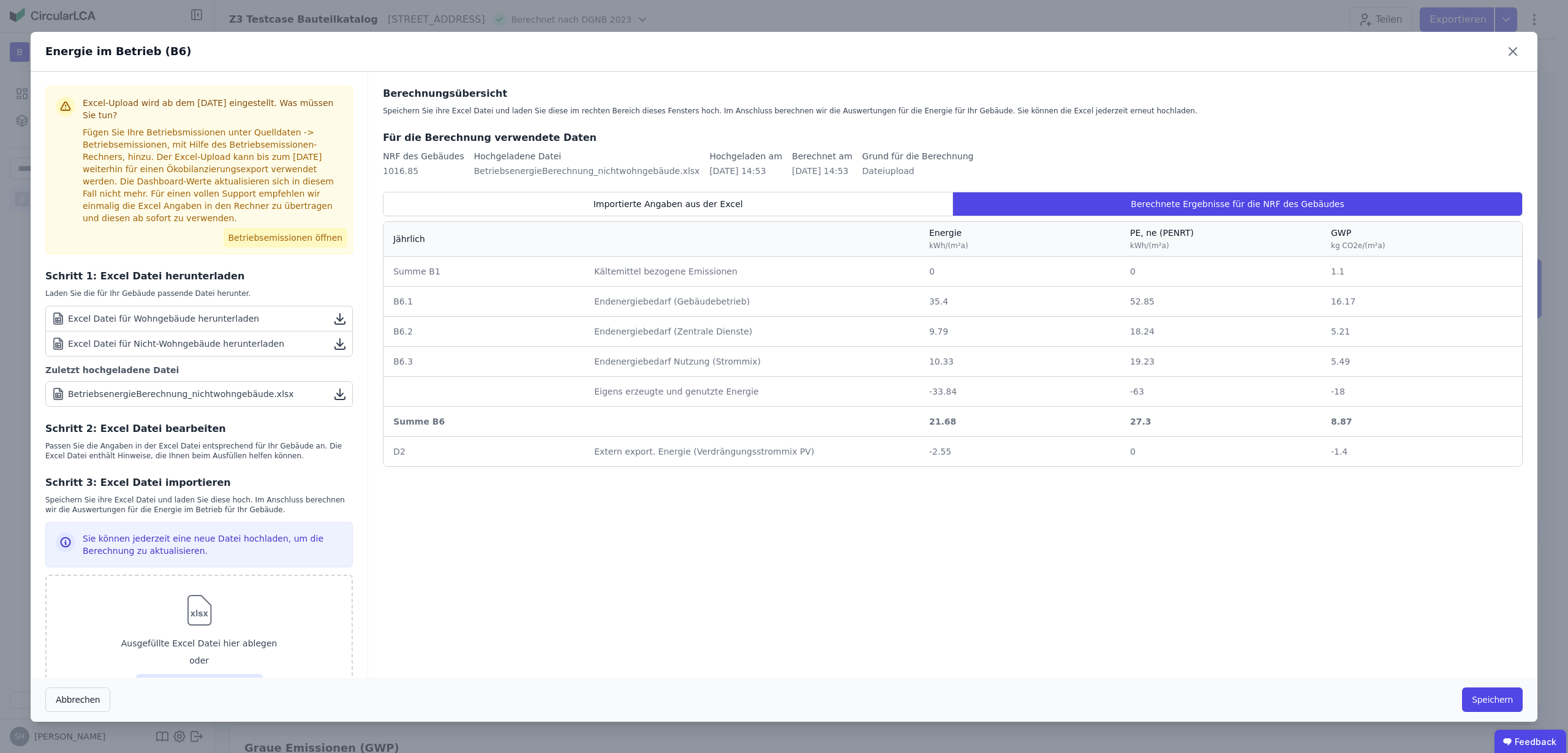
click at [336, 241] on button "Betriebsemissionen öffnen" at bounding box center [285, 238] width 124 height 20
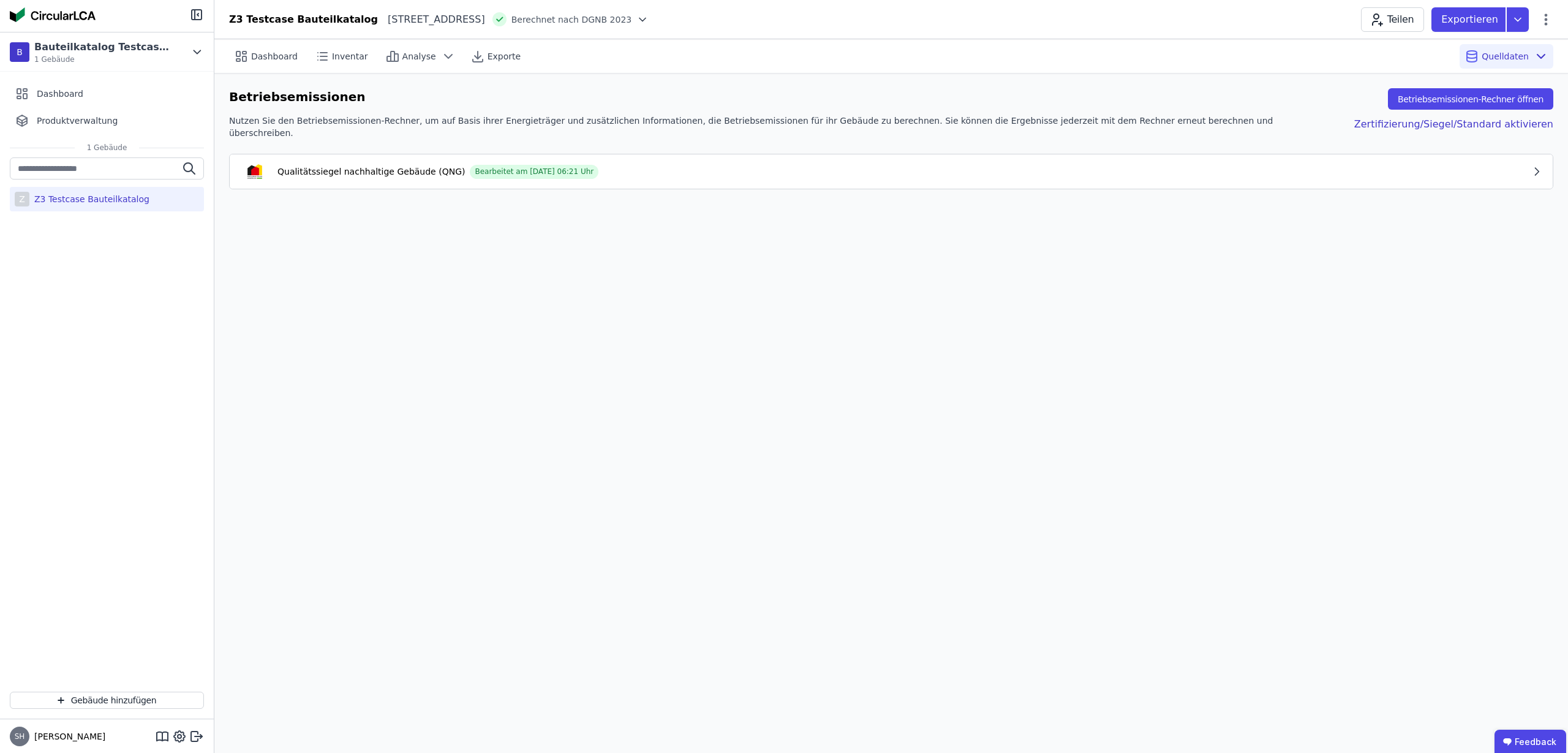
click at [1531, 164] on button "Qualitätssiegel nachhaltige Gebäude (QNG) Bearbeitet am 02.10.2025 06:21 Uhr" at bounding box center [891, 171] width 1323 height 34
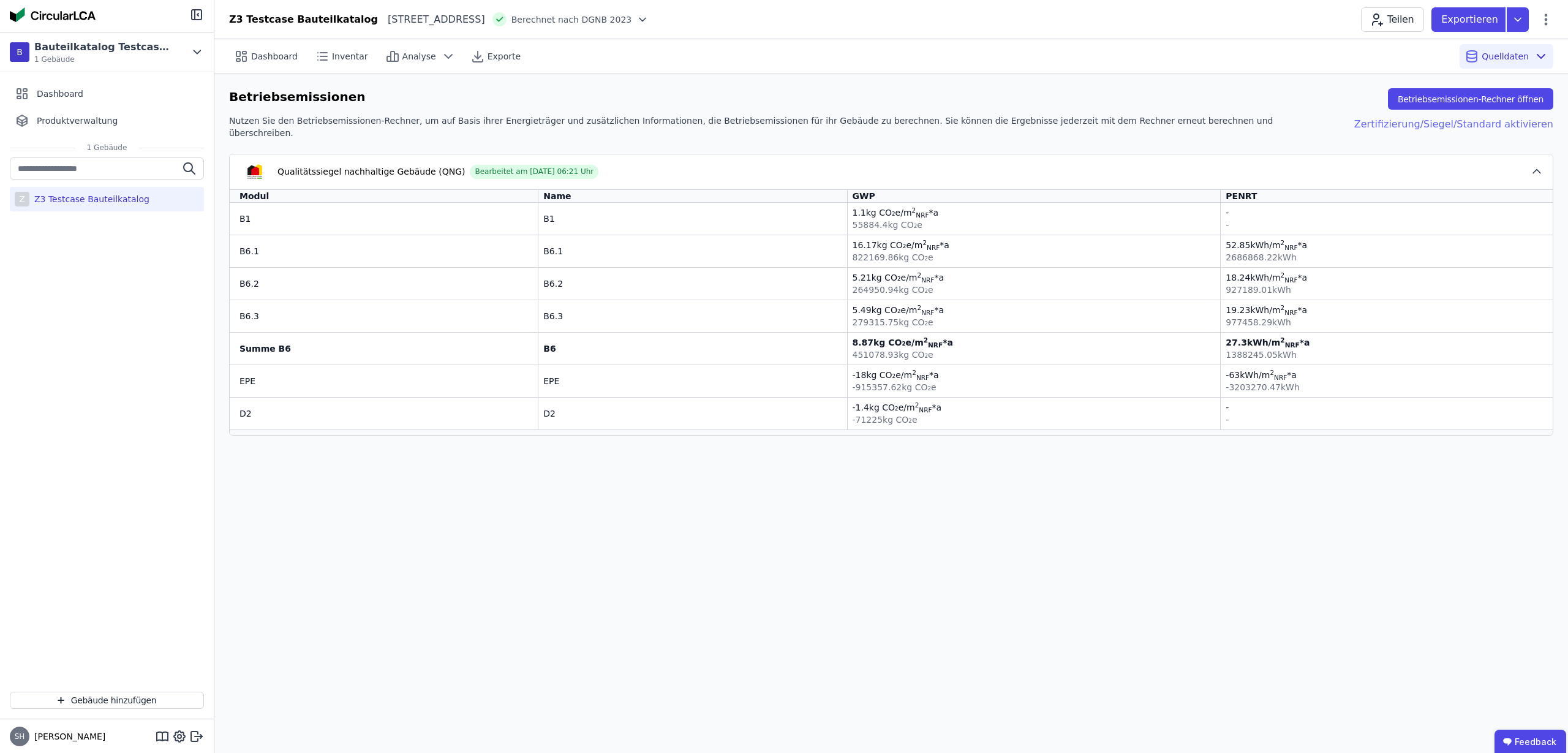
click at [1515, 124] on div "Zertifizierung/Siegel/Standard aktivieren" at bounding box center [1444, 127] width 219 height 25
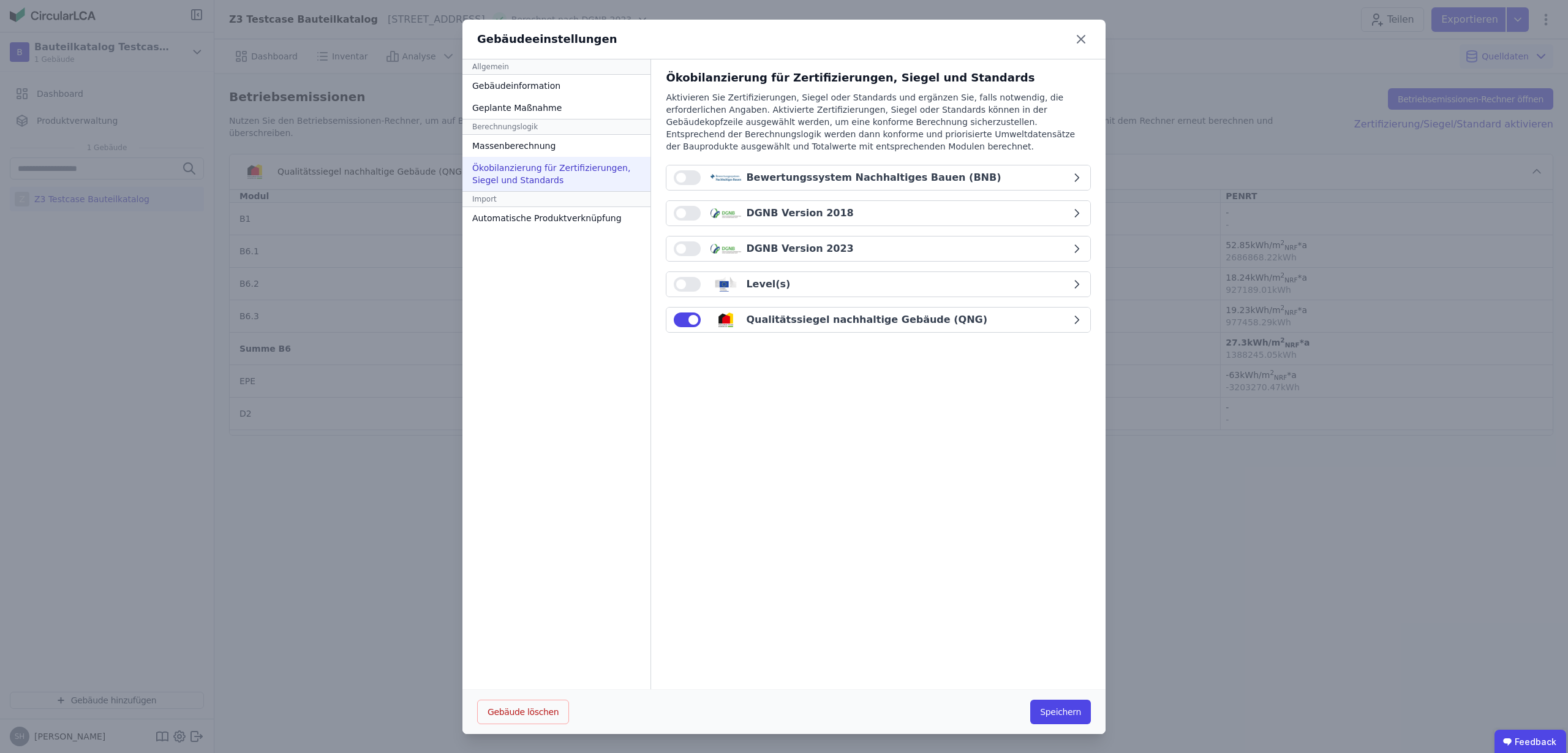
click at [674, 314] on button "button" at bounding box center [687, 320] width 27 height 15
click at [1078, 715] on button "Speichern" at bounding box center [1061, 712] width 61 height 25
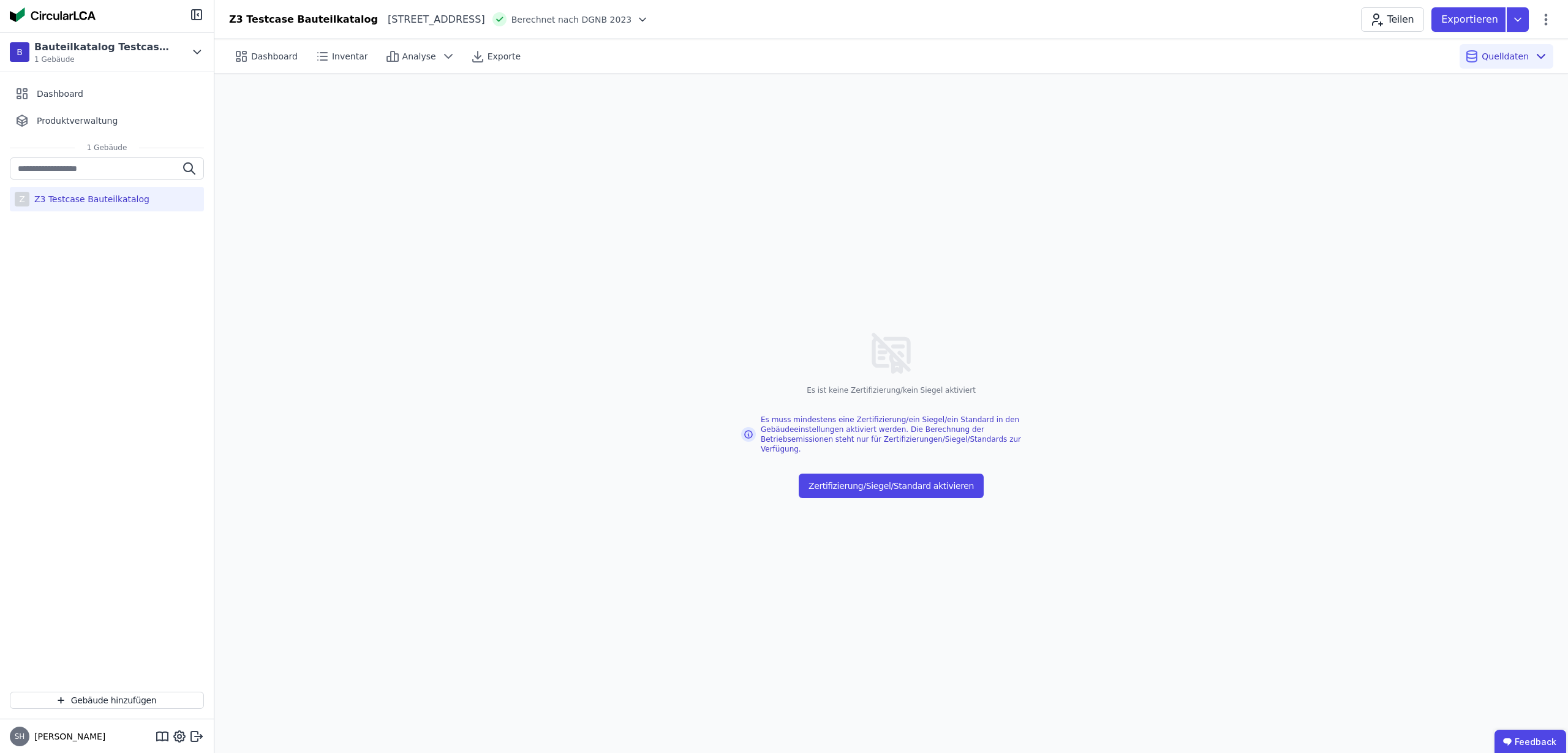
click at [127, 205] on div "Z3 Testcase Bauteilkatalog" at bounding box center [89, 199] width 120 height 12
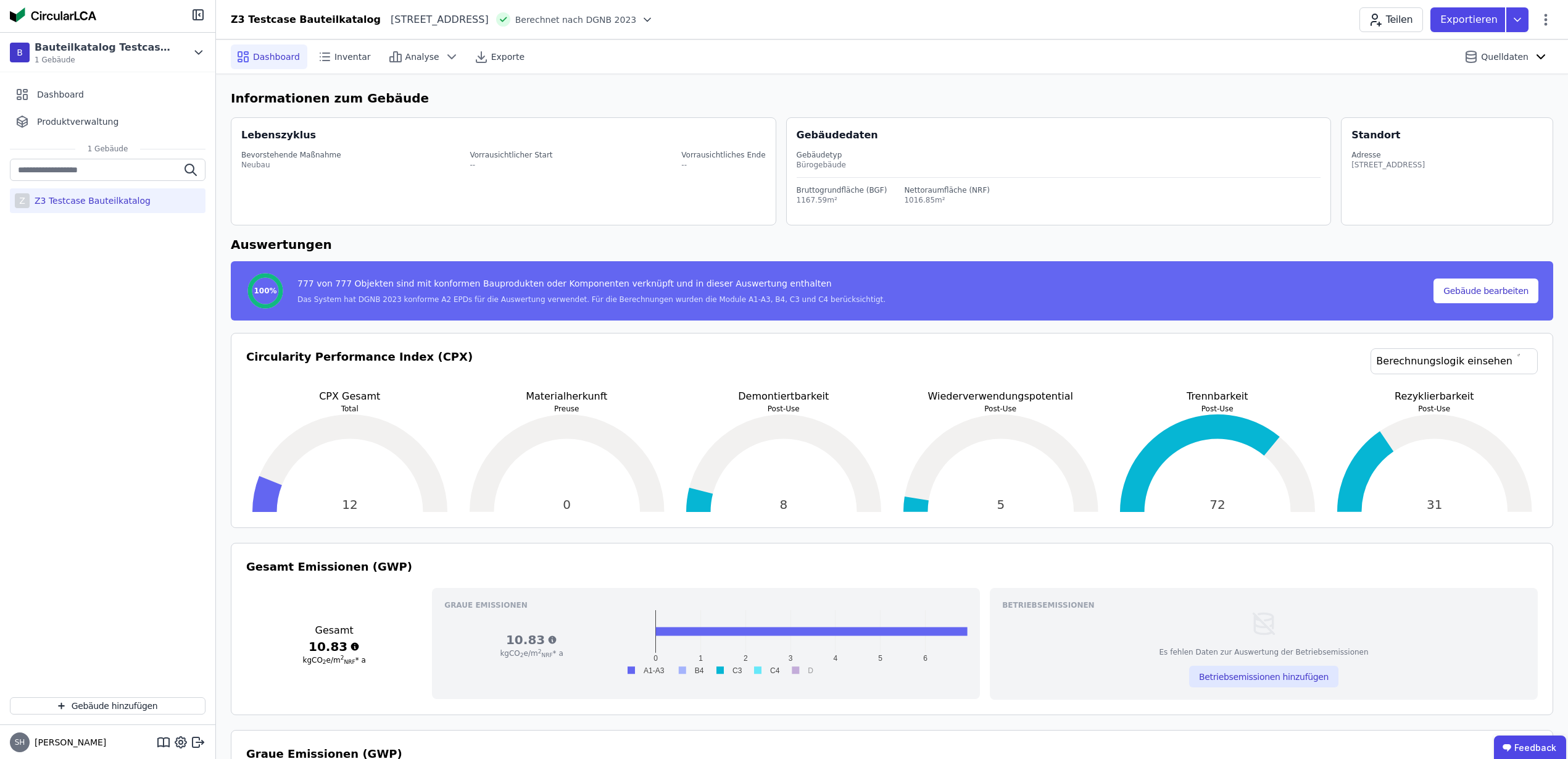
click at [1554, 19] on div "Z3 Testcase Bauteilkatalog Albstadtweg 5 70567 Stuttgart DE Berechnet nach DGNB…" at bounding box center [892, 20] width 1352 height 25
click at [1547, 25] on icon at bounding box center [1546, 20] width 15 height 15
click at [1505, 88] on span "Energie im Betrieb (B6)" at bounding box center [1493, 99] width 99 height 25
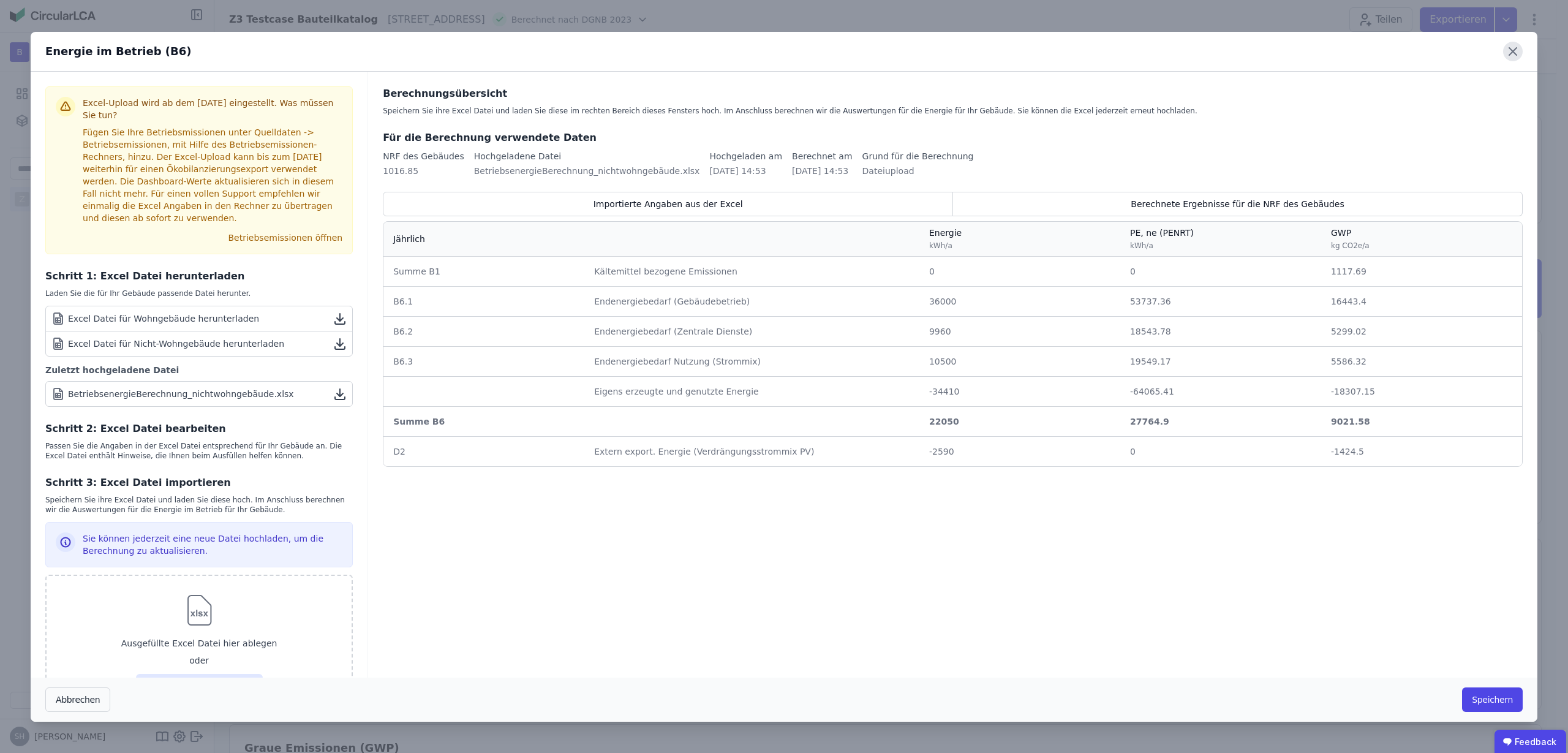
click at [1518, 55] on icon at bounding box center [1513, 51] width 20 height 20
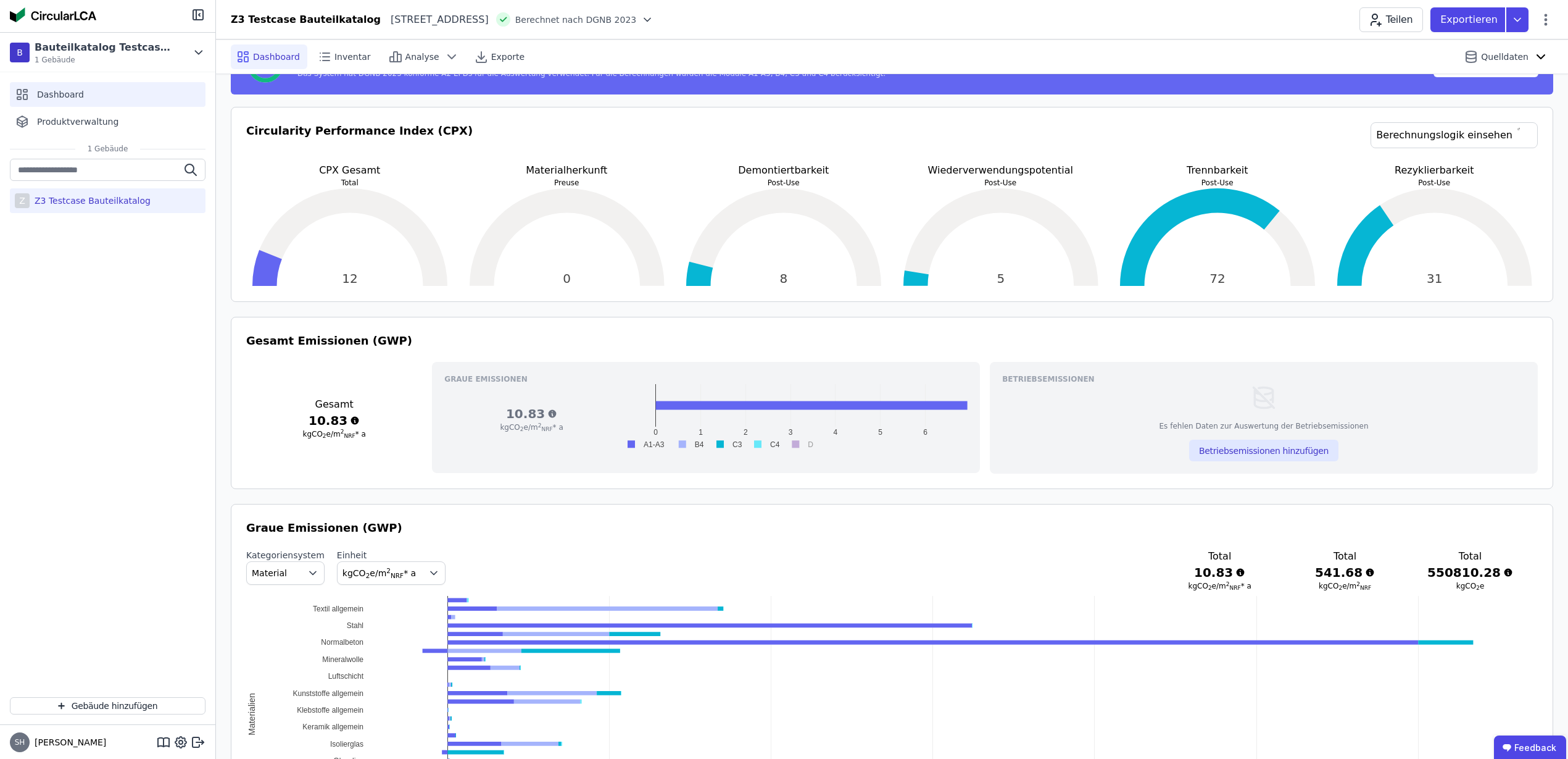
scroll to position [154, 0]
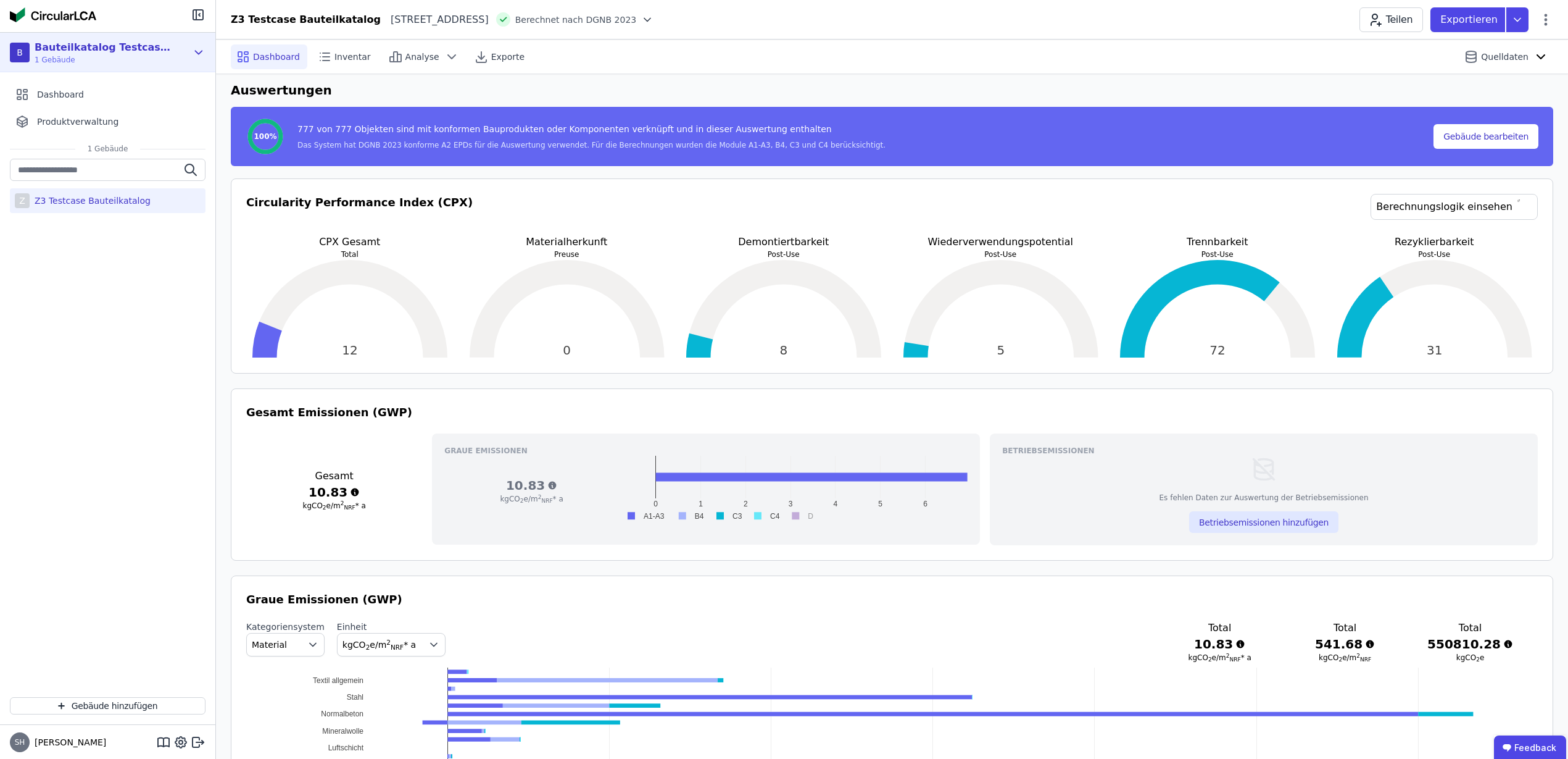
click at [193, 54] on icon at bounding box center [199, 53] width 14 height 15
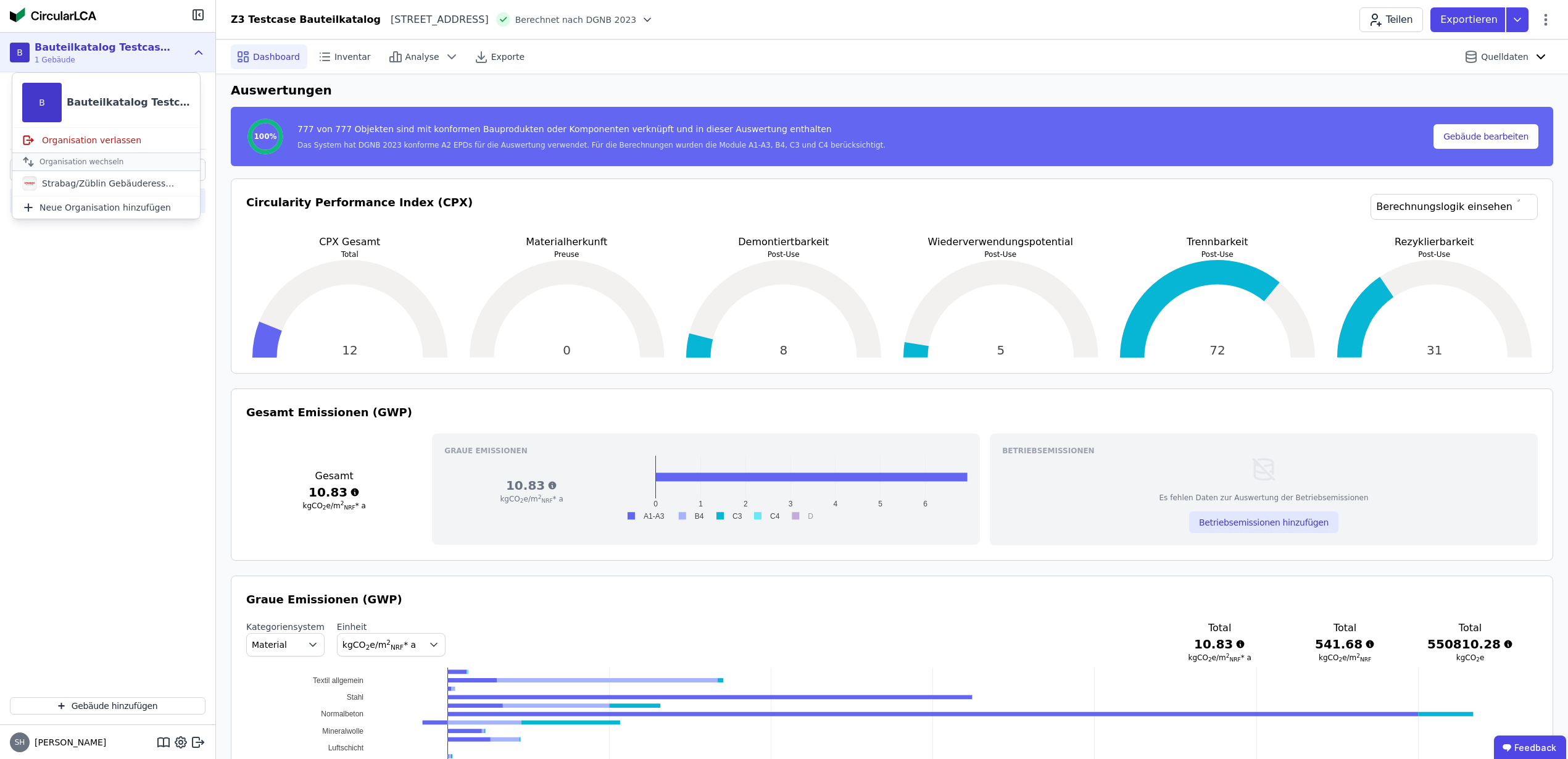
click at [193, 54] on icon at bounding box center [199, 53] width 14 height 15
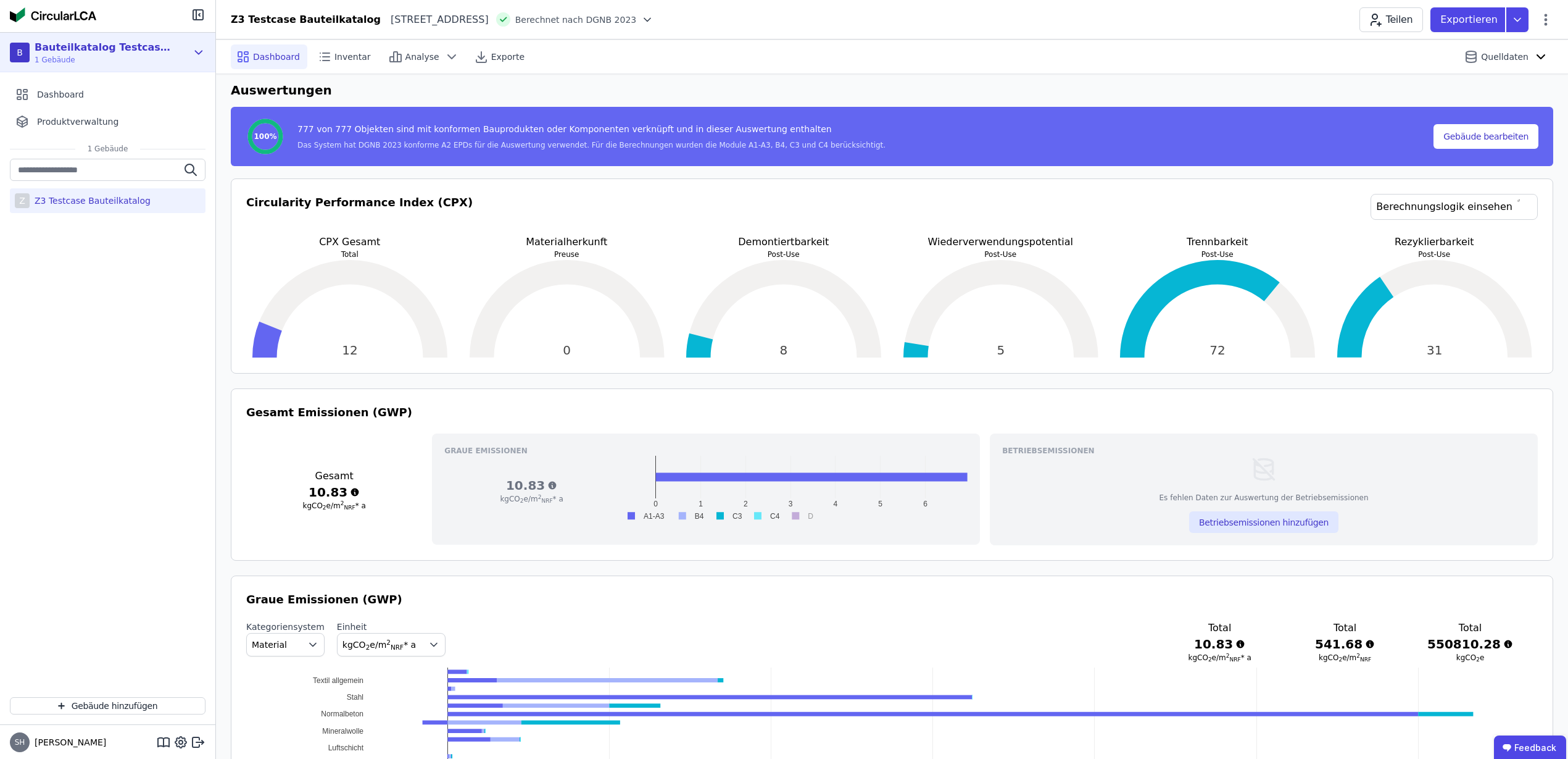
click at [189, 47] on div "B Bauteilkatalog Testcase Z3 1 Gebäude" at bounding box center [107, 52] width 216 height 39
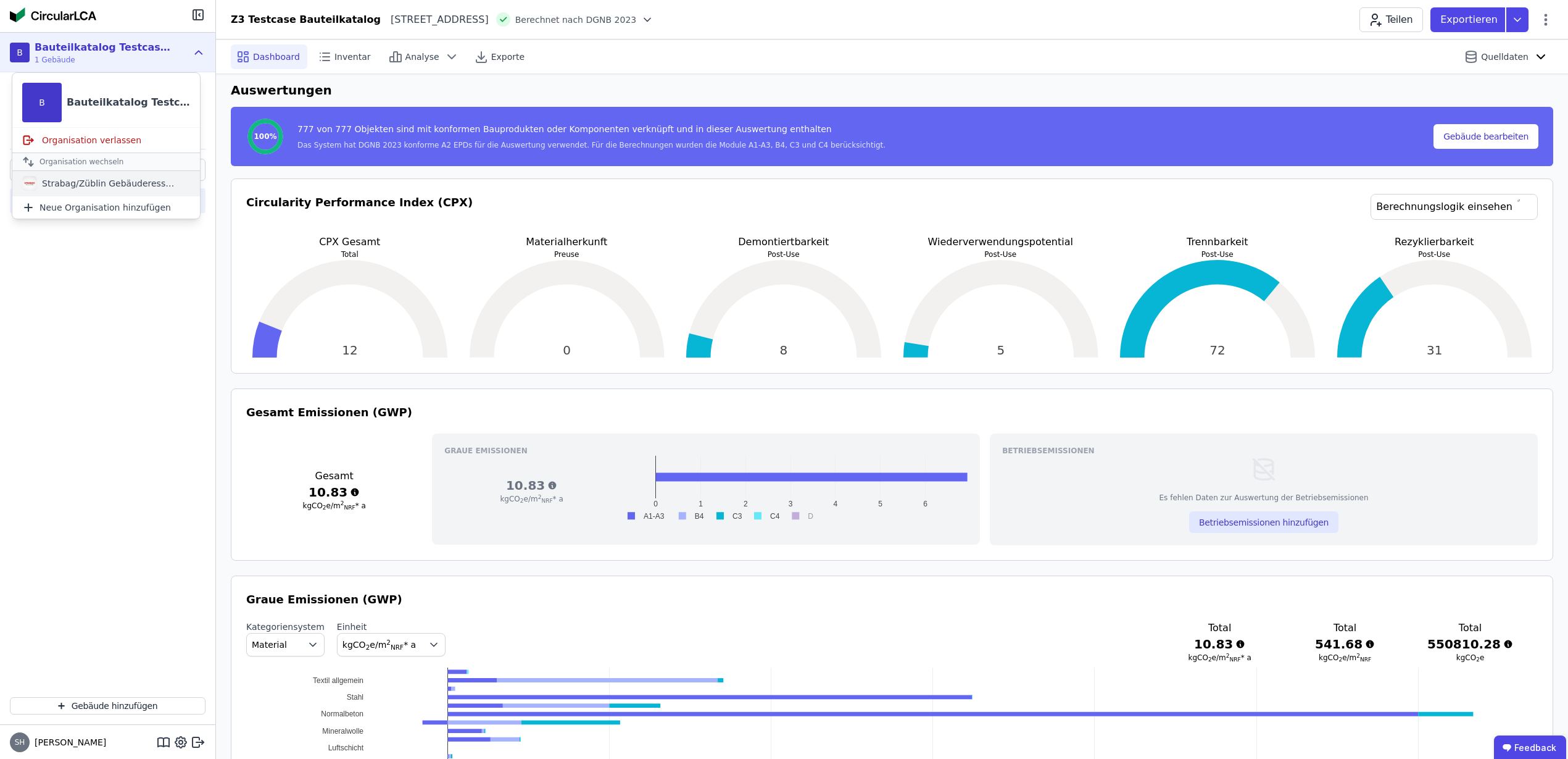
click at [159, 189] on div "Strabag/Züblin Gebäuderessourcenpass Gruppe" at bounding box center [106, 184] width 187 height 25
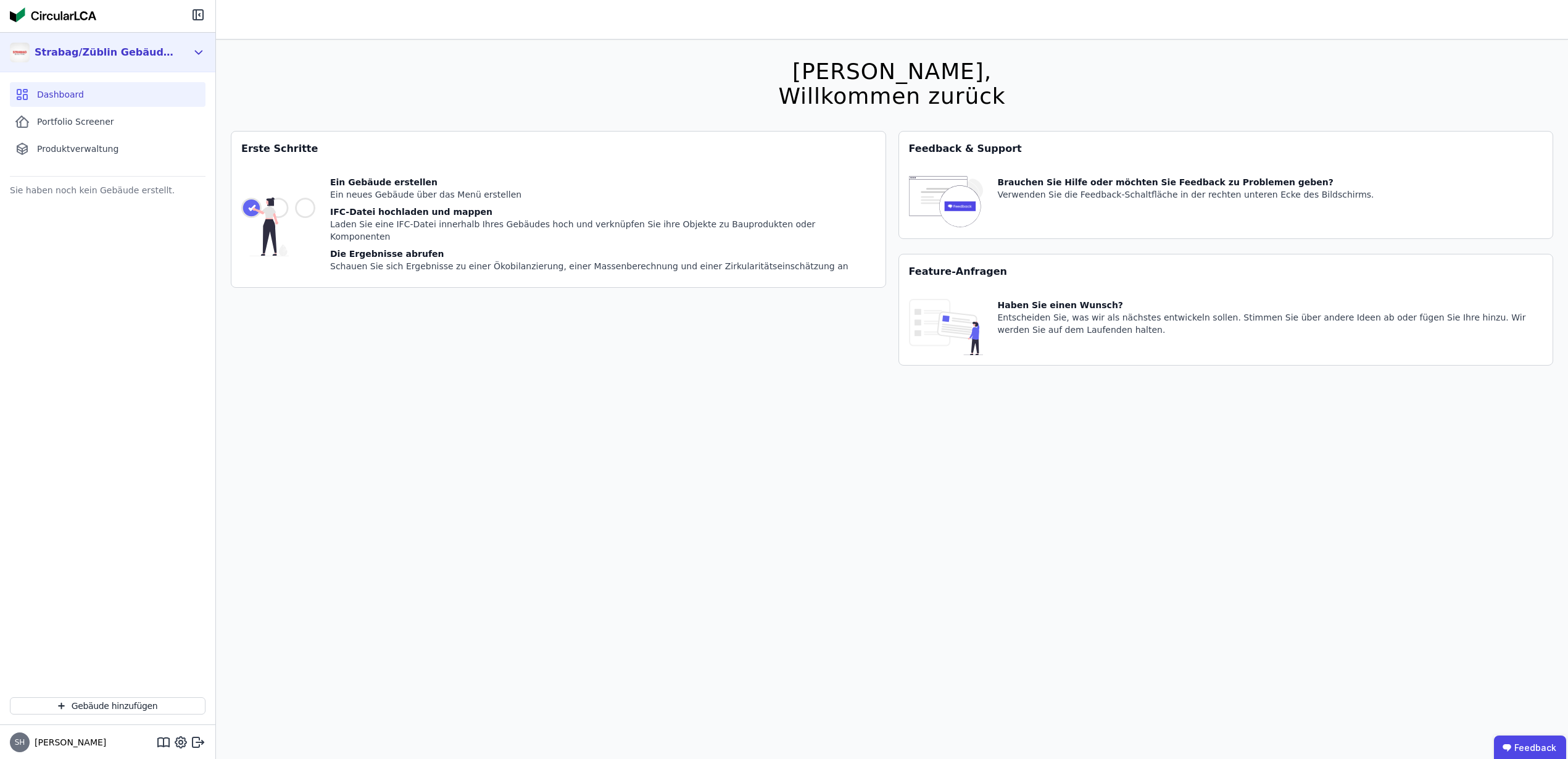
click at [183, 59] on div "Strabag/Züblin Gebäuderessourcenpass Gruppe" at bounding box center [98, 53] width 177 height 25
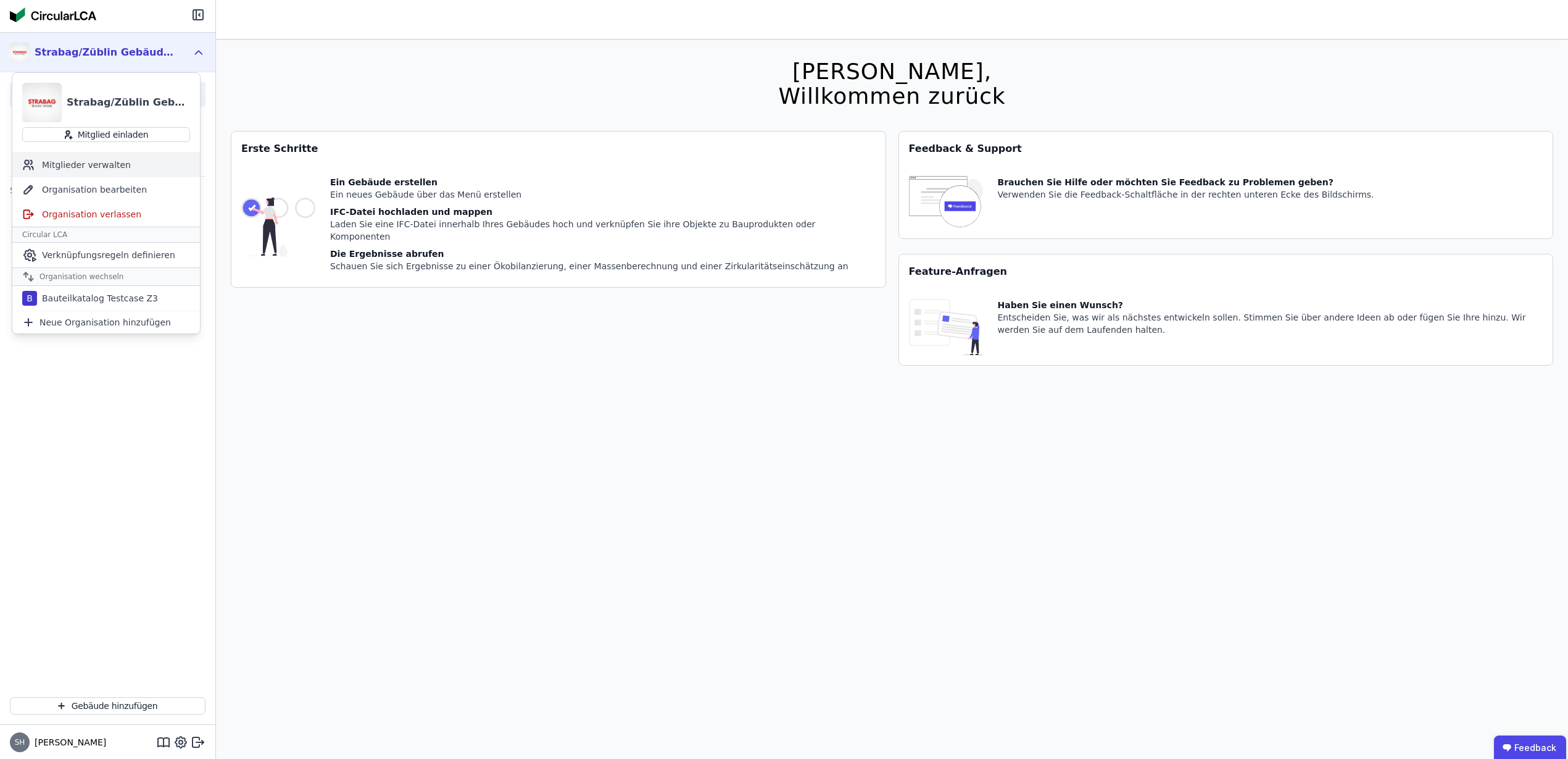
click at [101, 157] on div "Mitglieder verwalten" at bounding box center [106, 165] width 187 height 25
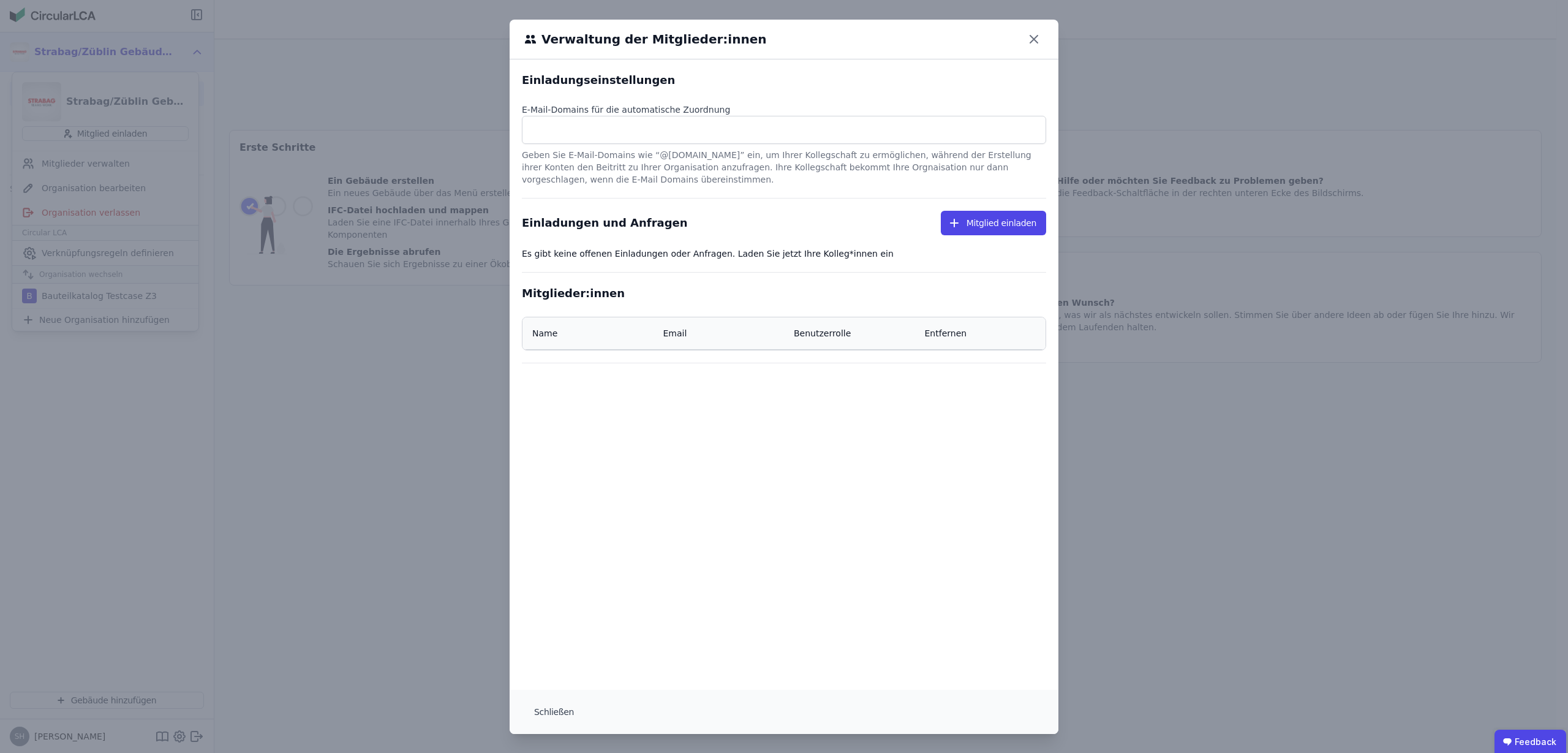
select select "*"
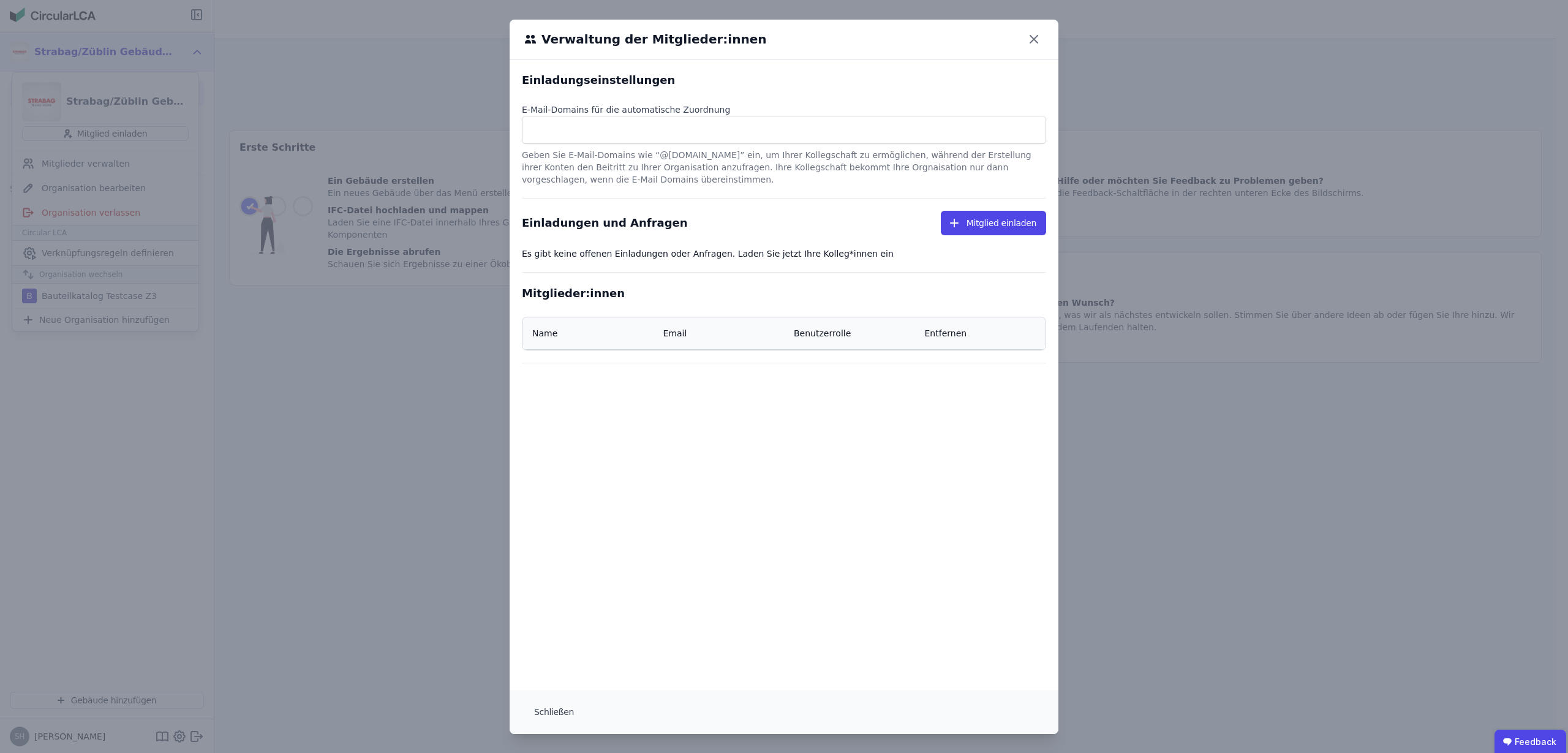
select select "*"
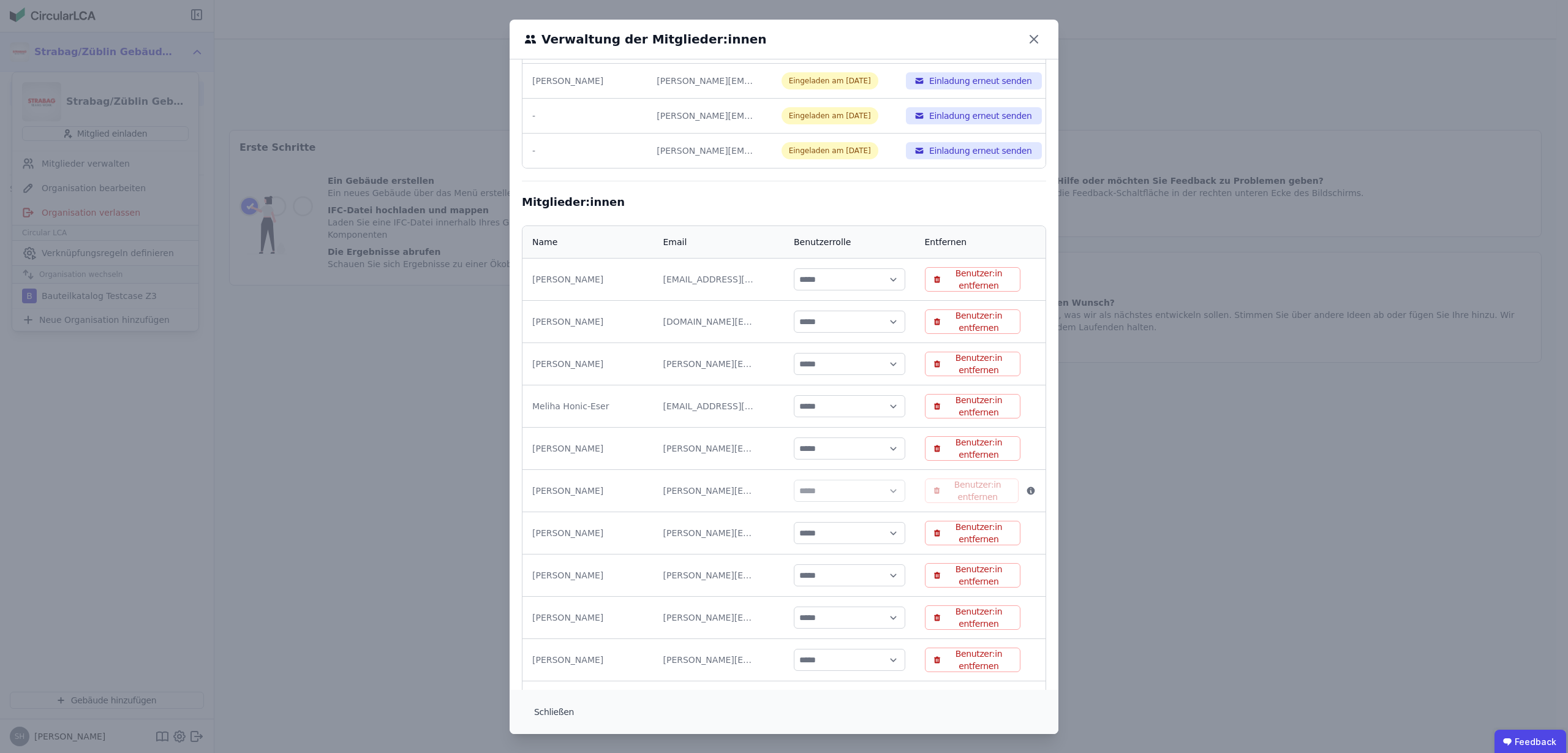
scroll to position [117, 0]
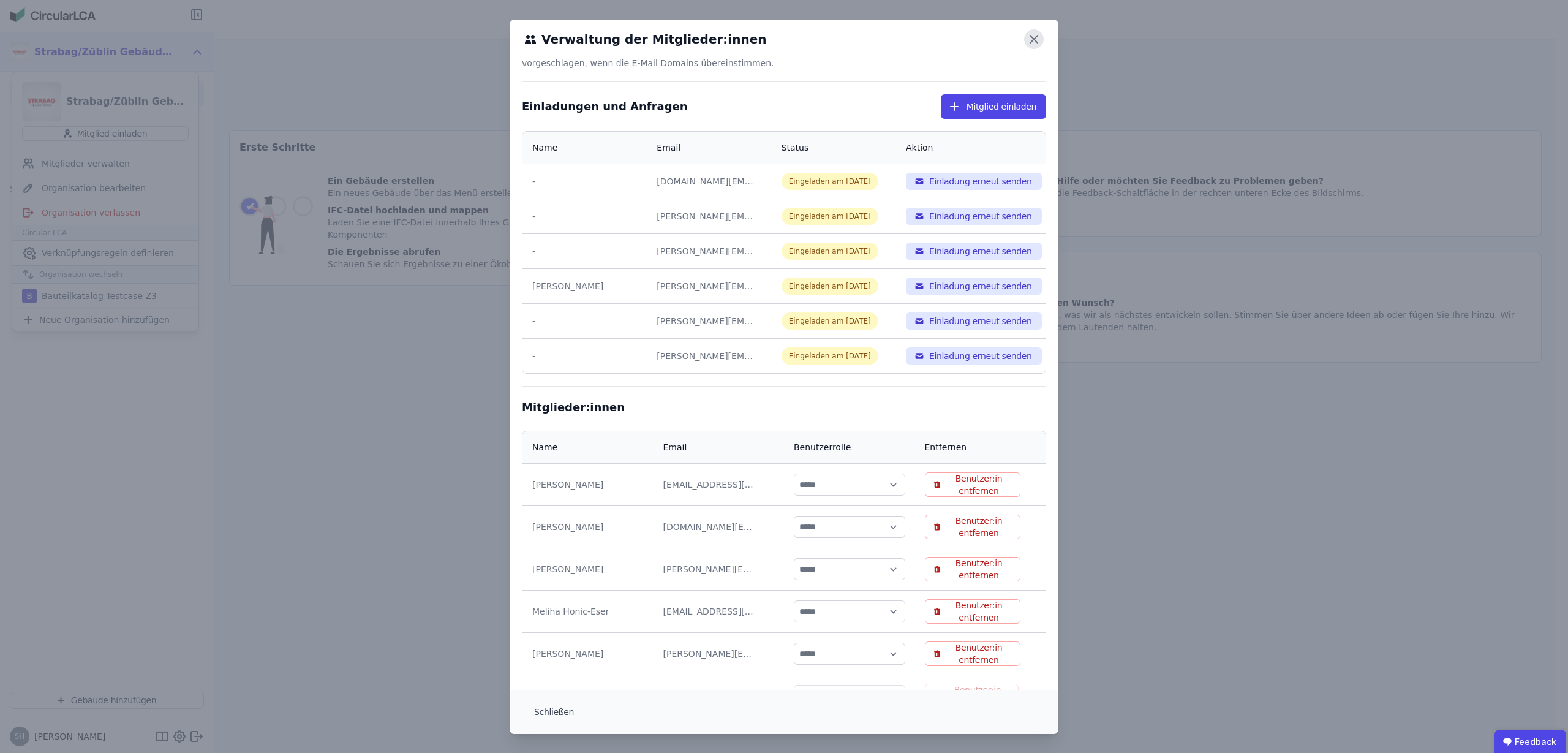
click at [1029, 37] on icon at bounding box center [1034, 39] width 20 height 20
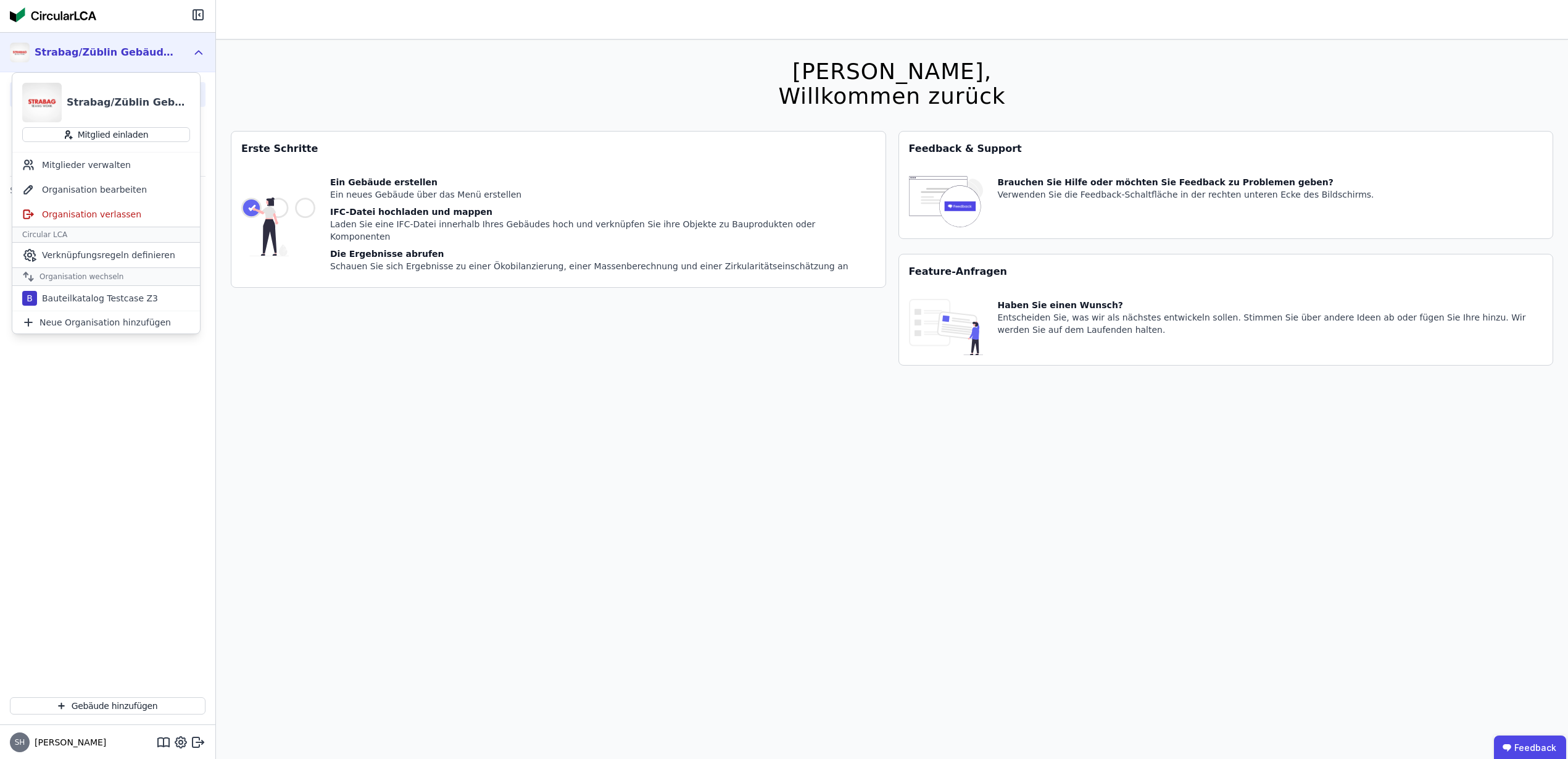
click at [116, 450] on div "Sie haben noch kein Gebäude erstellt." at bounding box center [107, 434] width 216 height 506
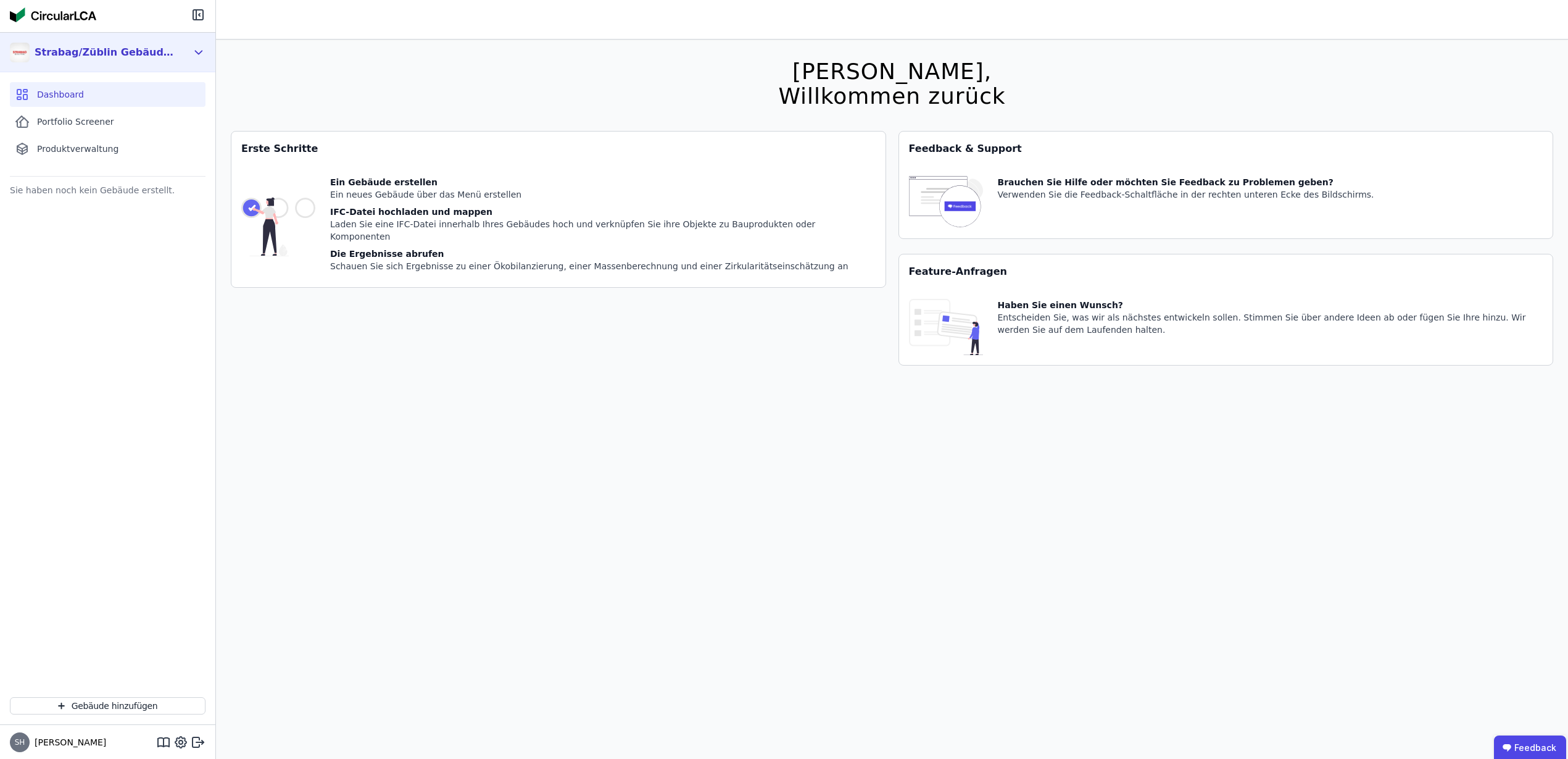
click at [115, 48] on div "Strabag/Züblin Gebäuderessourcenpass Gruppe" at bounding box center [105, 53] width 142 height 15
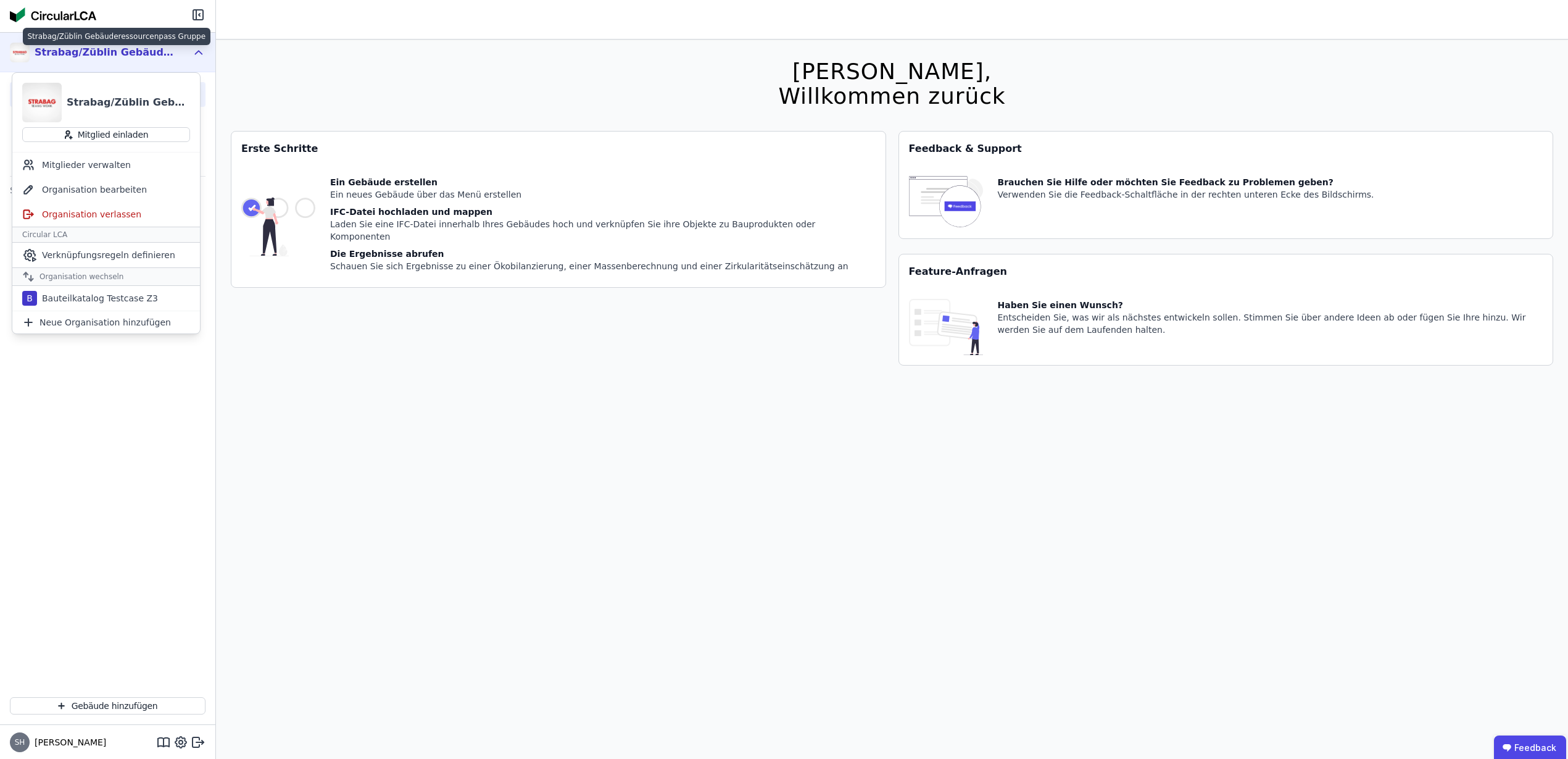
click at [115, 48] on div "Strabag/Züblin Gebäuderessourcenpass Gruppe" at bounding box center [105, 53] width 142 height 15
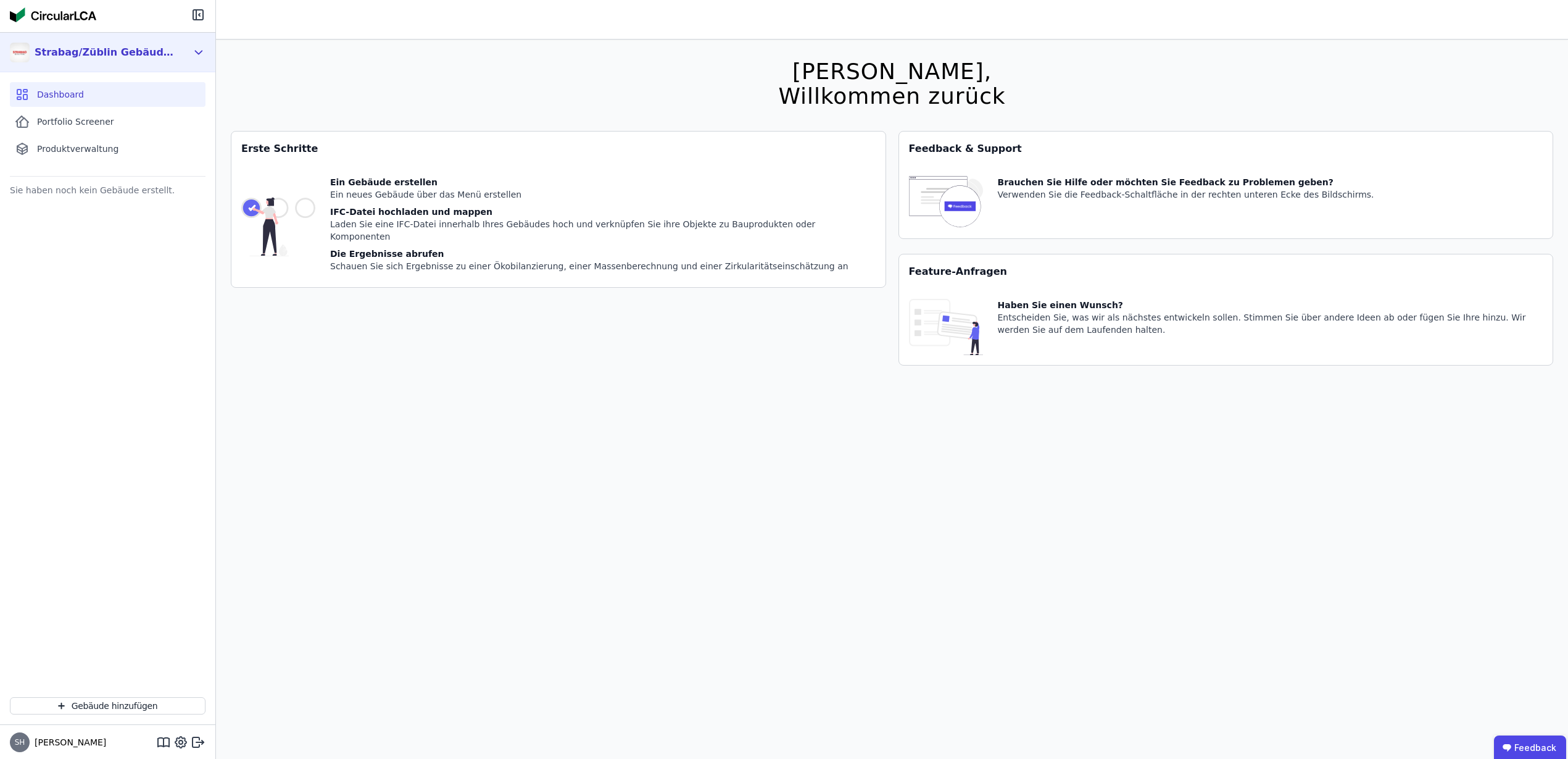
click at [91, 62] on div "Strabag/Züblin Gebäuderessourcenpass Gruppe" at bounding box center [102, 53] width 147 height 25
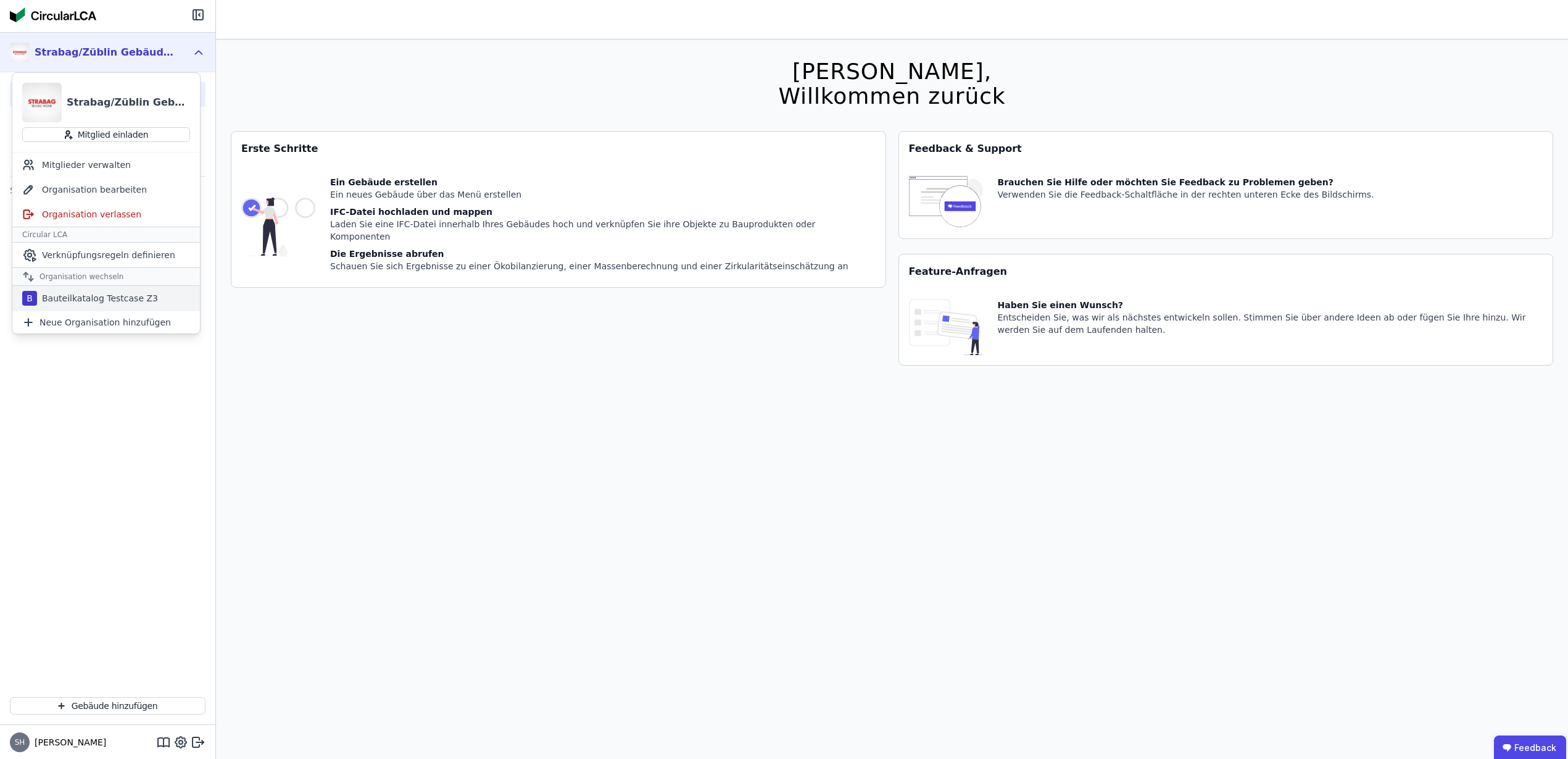
click at [123, 292] on div "Bauteilkatalog Testcase Z3" at bounding box center [97, 298] width 121 height 13
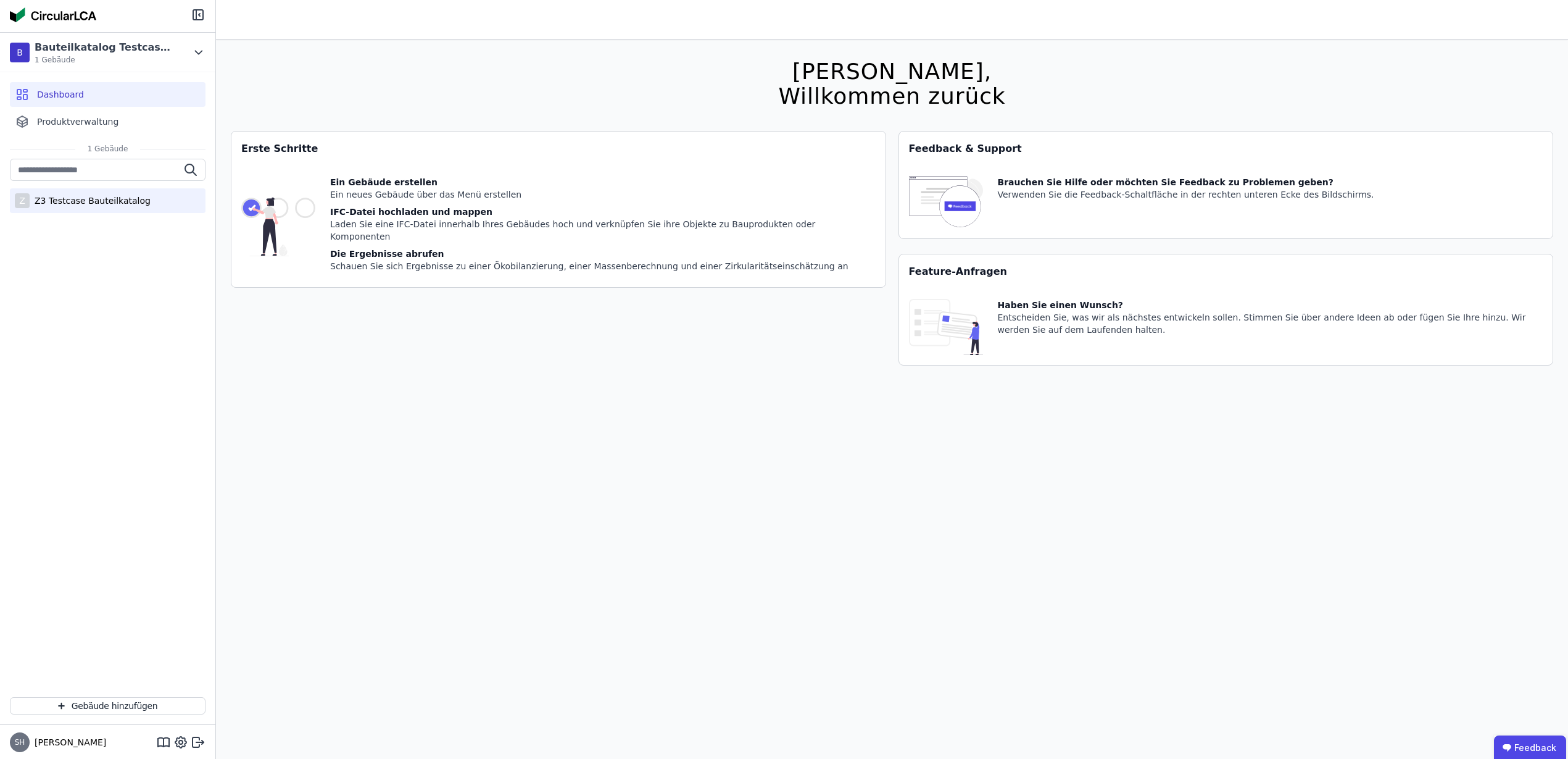
click at [87, 205] on div "Z3 Testcase Bauteilkatalog" at bounding box center [90, 201] width 121 height 13
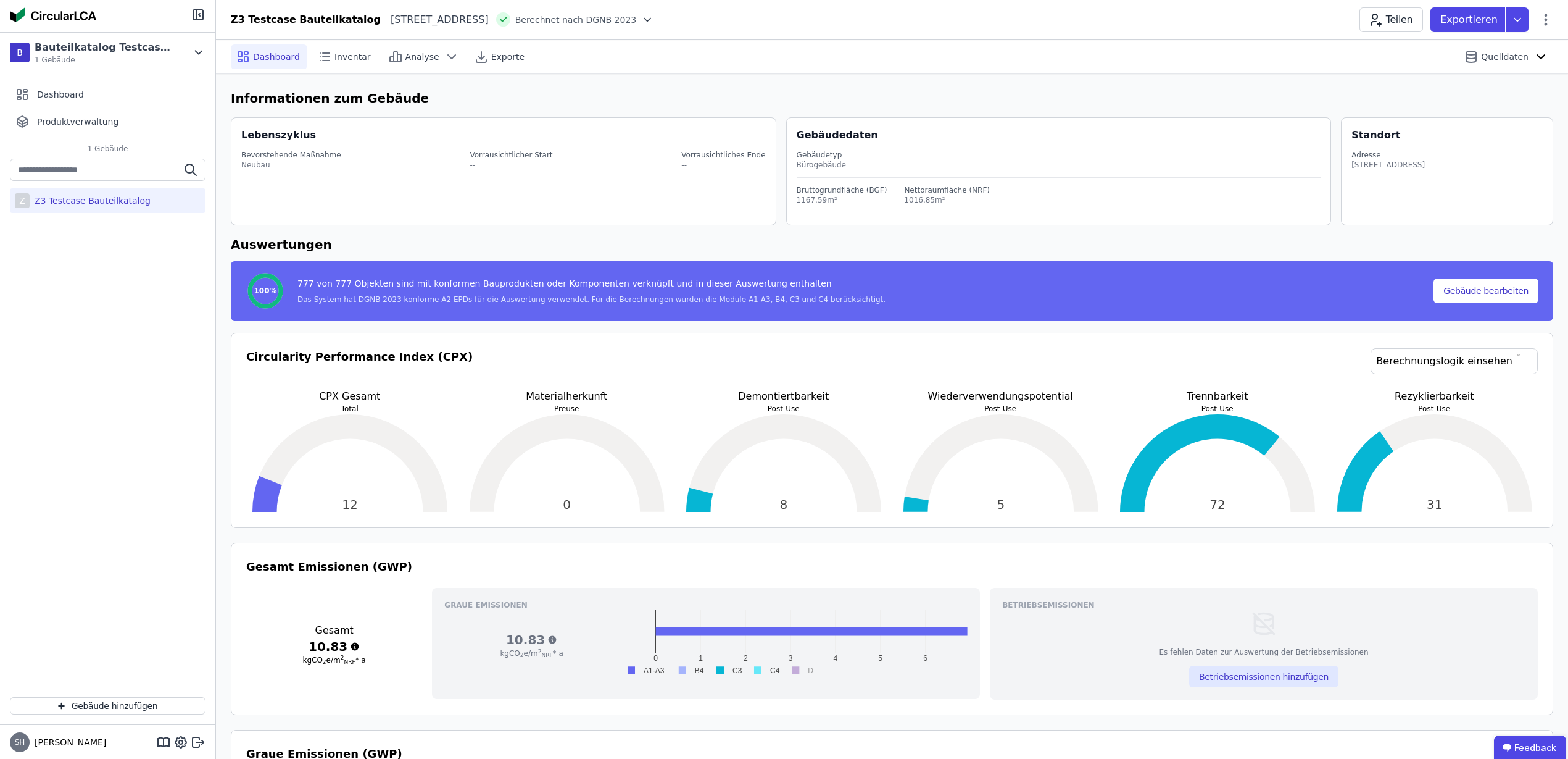
click at [1550, 27] on div "Teilen Exportieren" at bounding box center [1457, 20] width 194 height 25
click at [1547, 19] on icon at bounding box center [1546, 19] width 3 height 12
click at [1501, 90] on span "Energie im Betrieb (B6)" at bounding box center [1493, 99] width 99 height 25
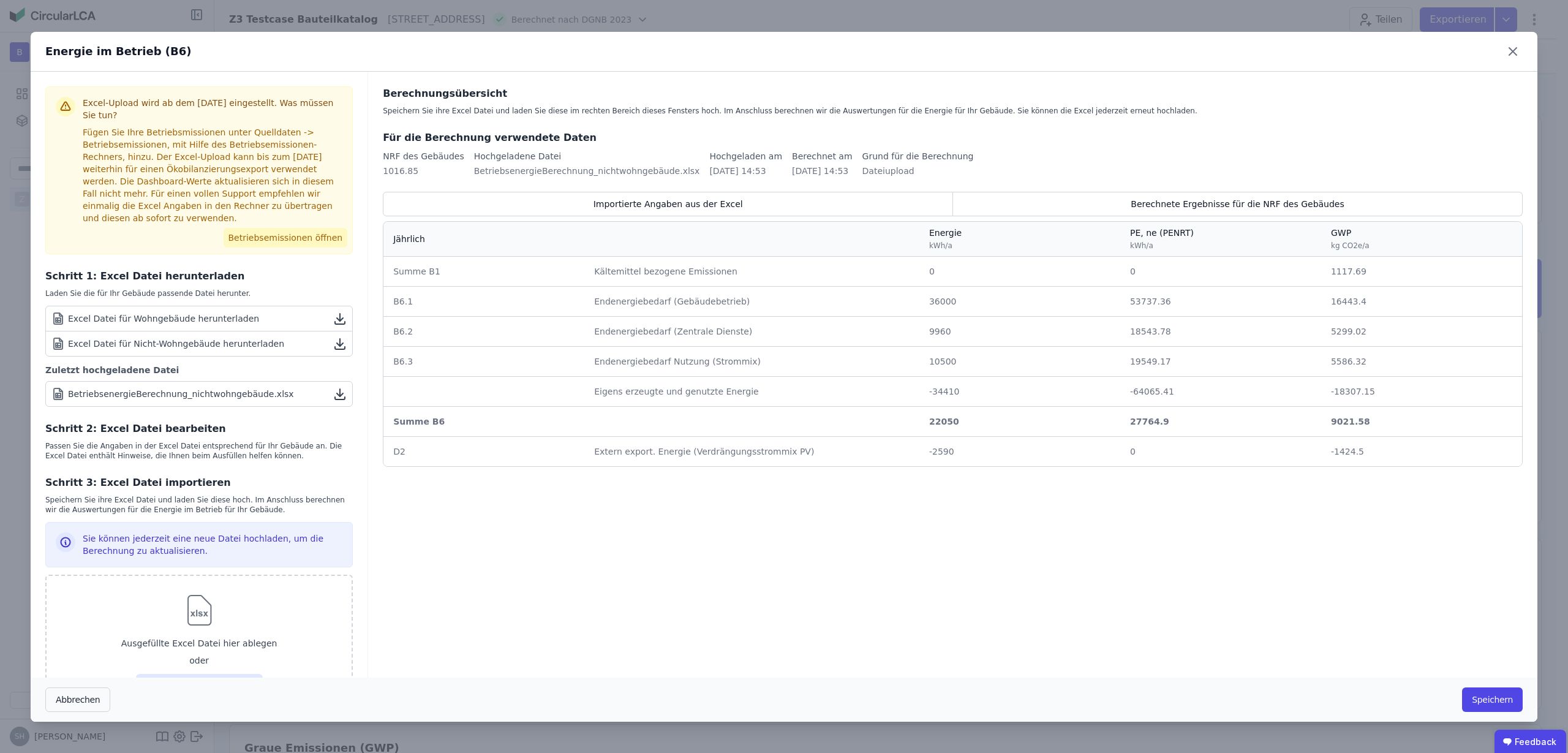
click at [249, 231] on button "Betriebsemissionen öffnen" at bounding box center [285, 238] width 124 height 20
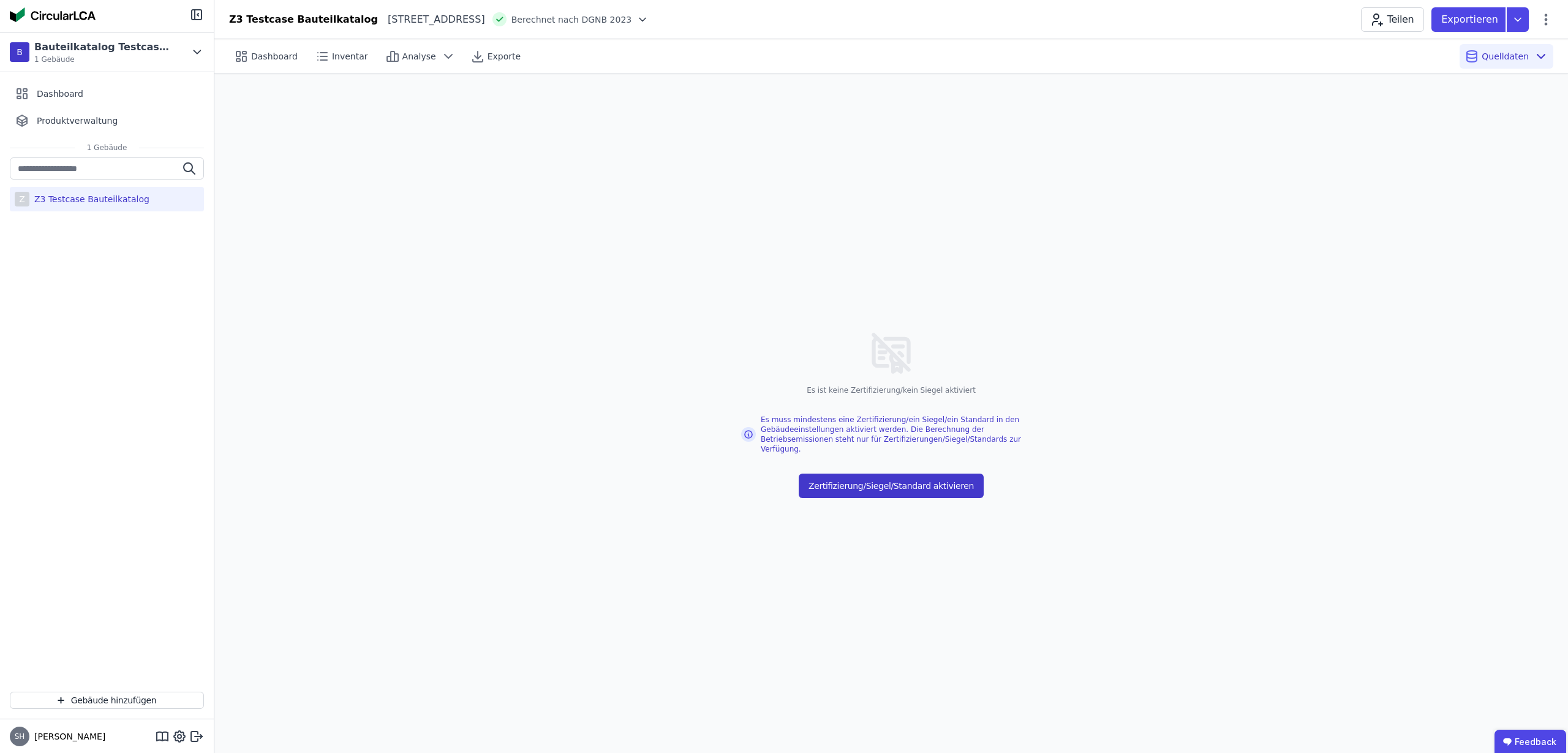
click at [863, 473] on button "Zertifizierung/Siegel/Standard aktivieren" at bounding box center [891, 486] width 185 height 25
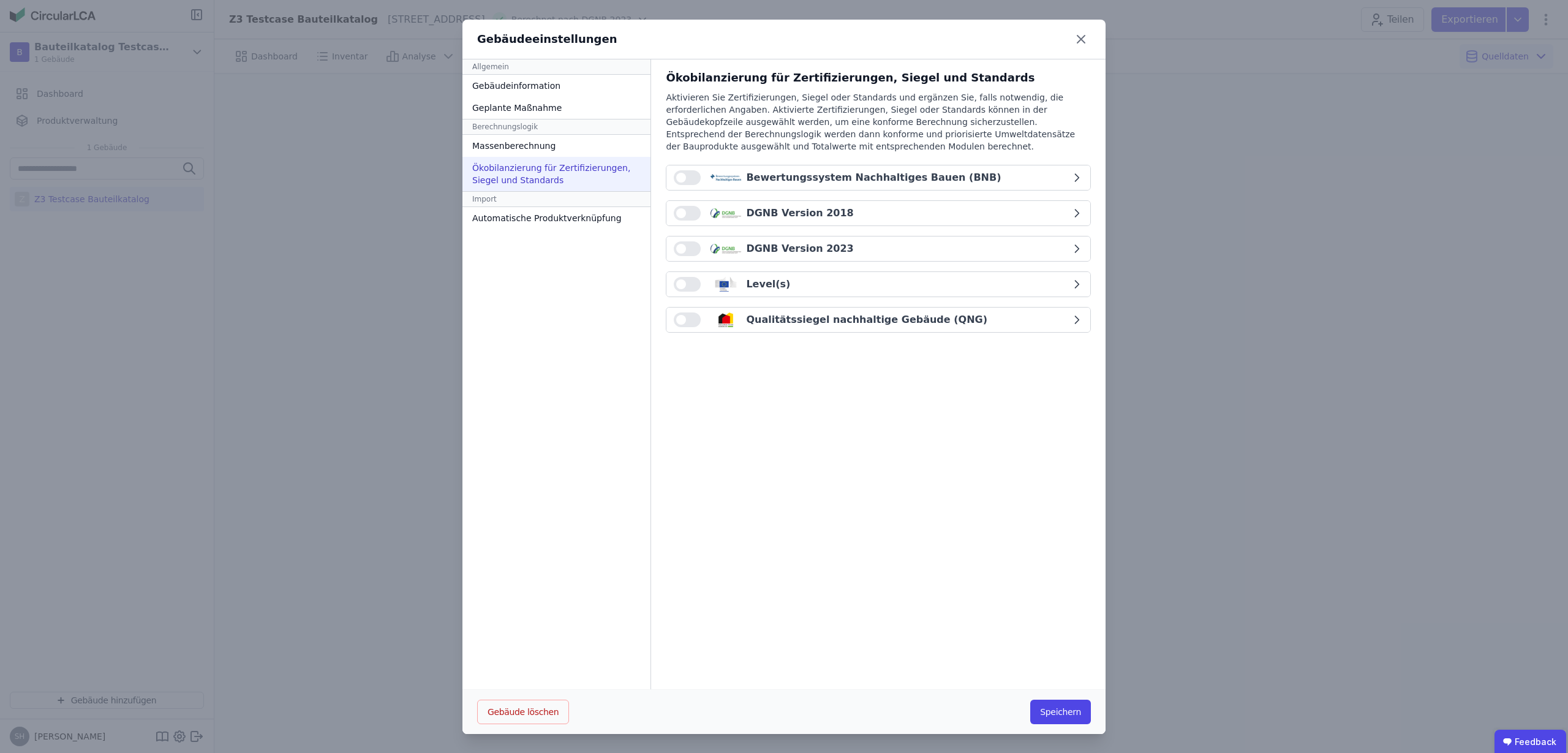
click at [913, 321] on div "Qualitätssiegel nachhaltige Gebäude (QNG)" at bounding box center [866, 320] width 241 height 15
select select "*"
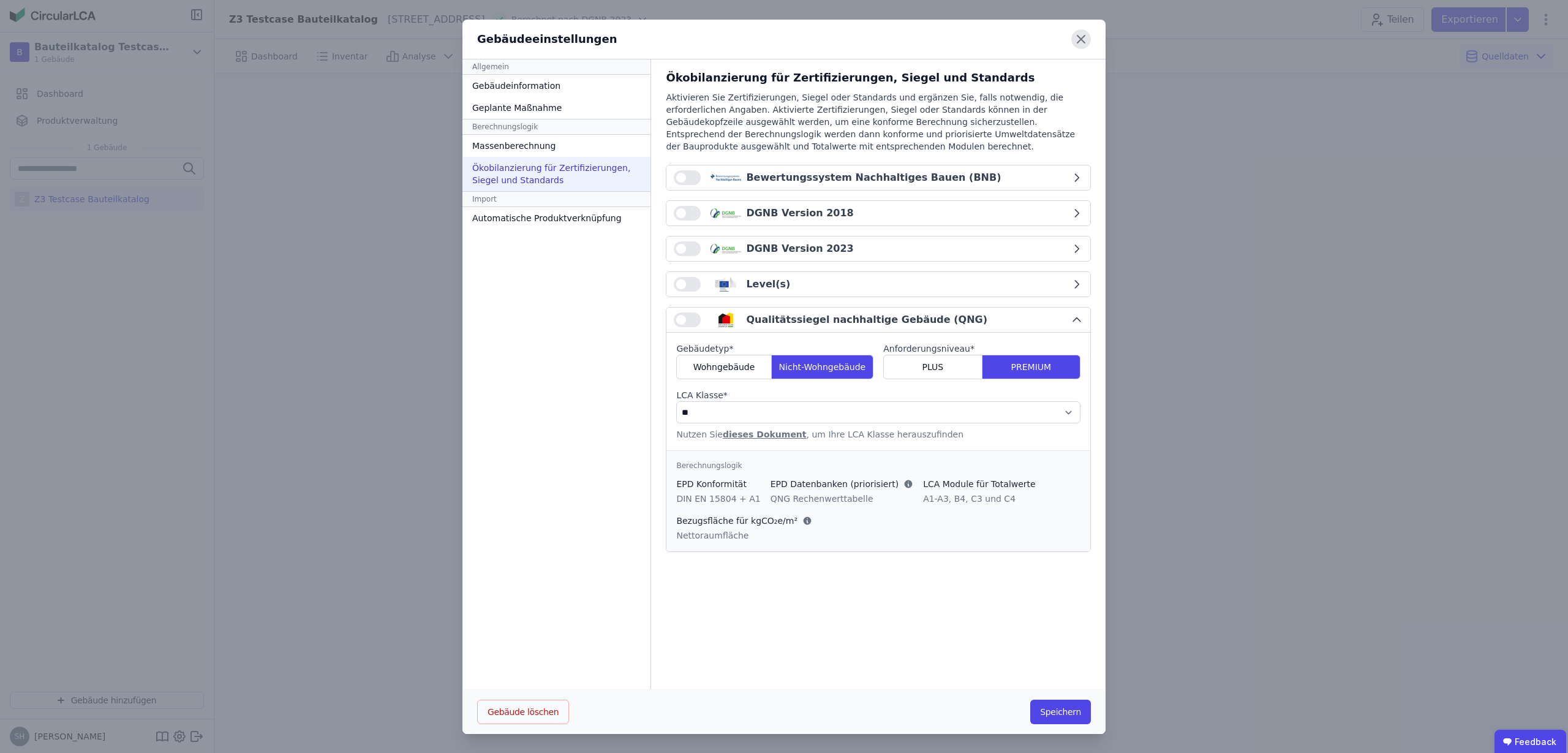
click at [1080, 40] on icon at bounding box center [1081, 39] width 20 height 20
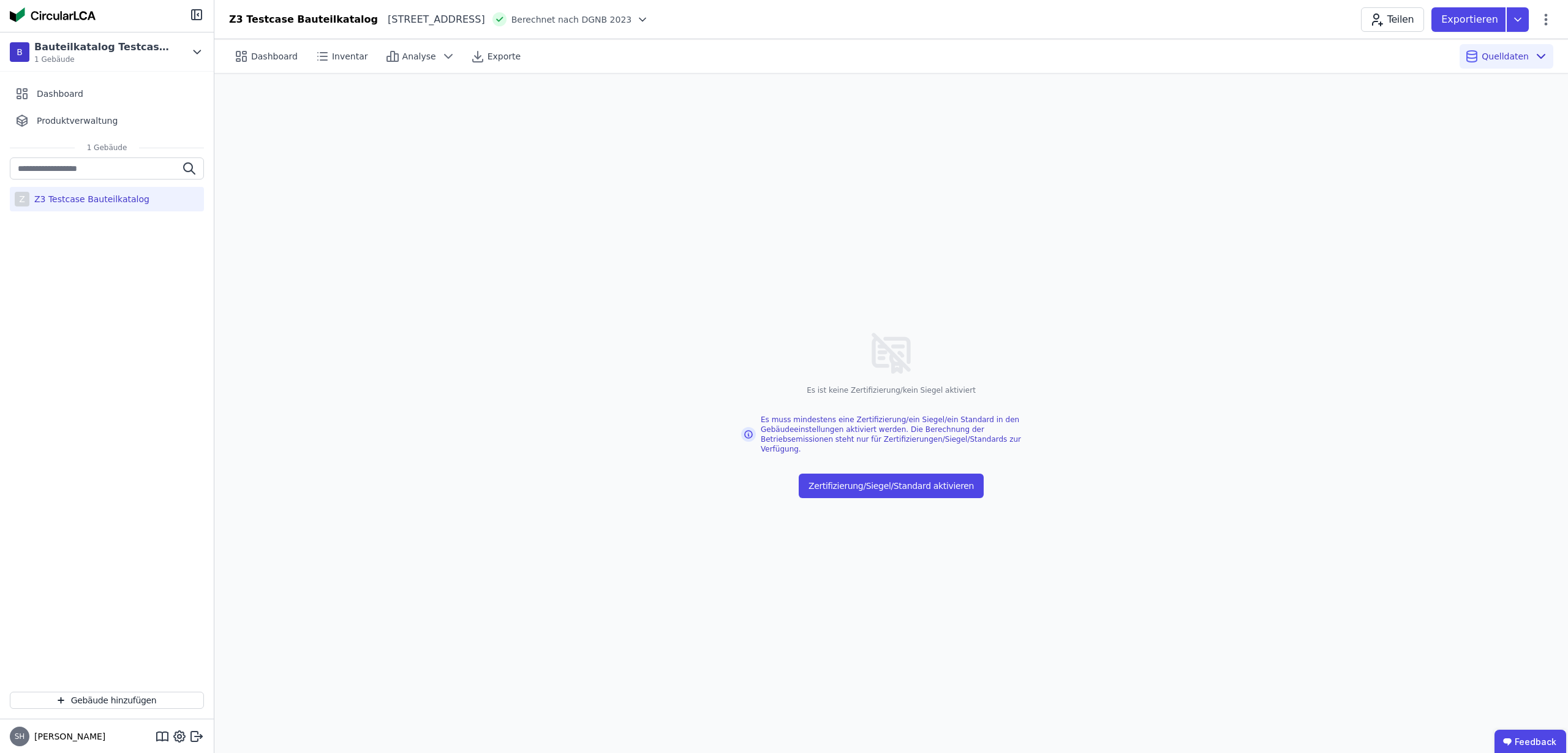
click at [1545, 27] on div "Teilen Exportieren" at bounding box center [1457, 20] width 192 height 25
click at [1546, 25] on icon at bounding box center [1546, 20] width 15 height 15
